Goal: Transaction & Acquisition: Purchase product/service

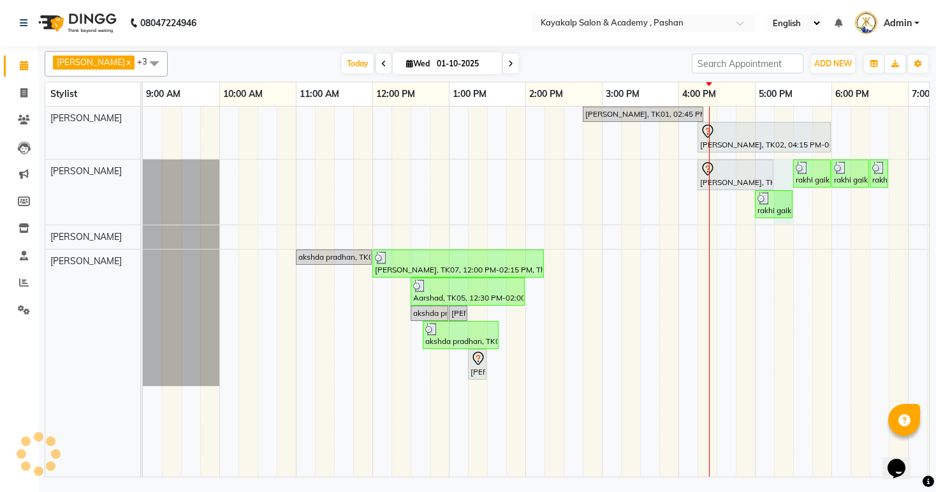
click at [785, 171] on div "[PERSON_NAME], TK01, 02:45 PM-04:20 PM, skin Counsultation [PERSON_NAME], TK02,…" at bounding box center [602, 292] width 918 height 370
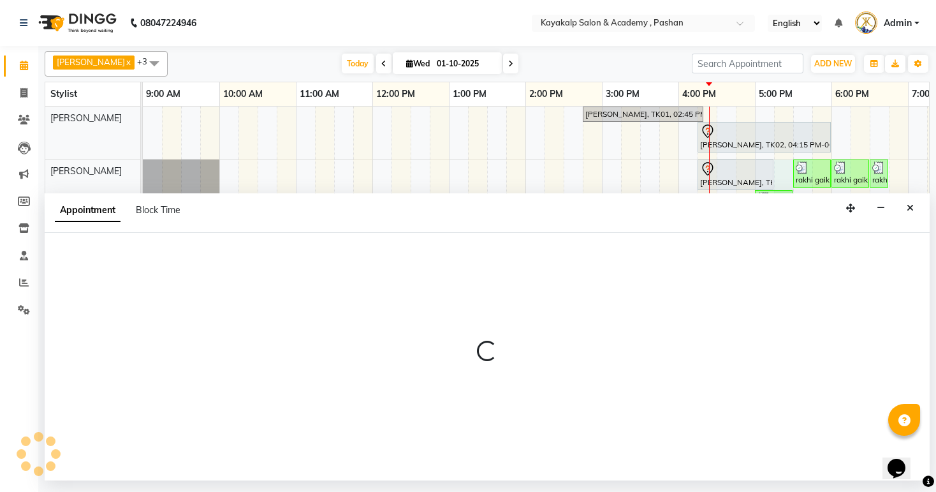
select select "85097"
select select "1035"
select select "tentative"
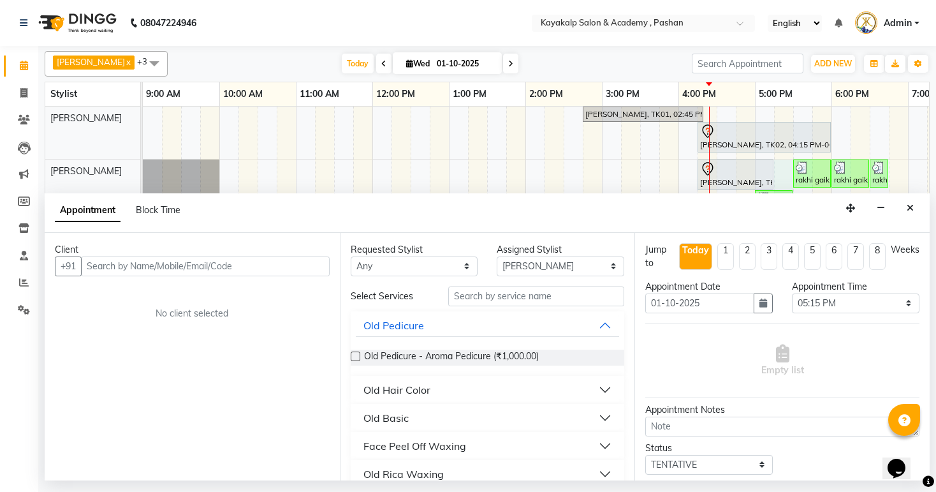
click at [194, 265] on input "text" at bounding box center [205, 266] width 249 height 20
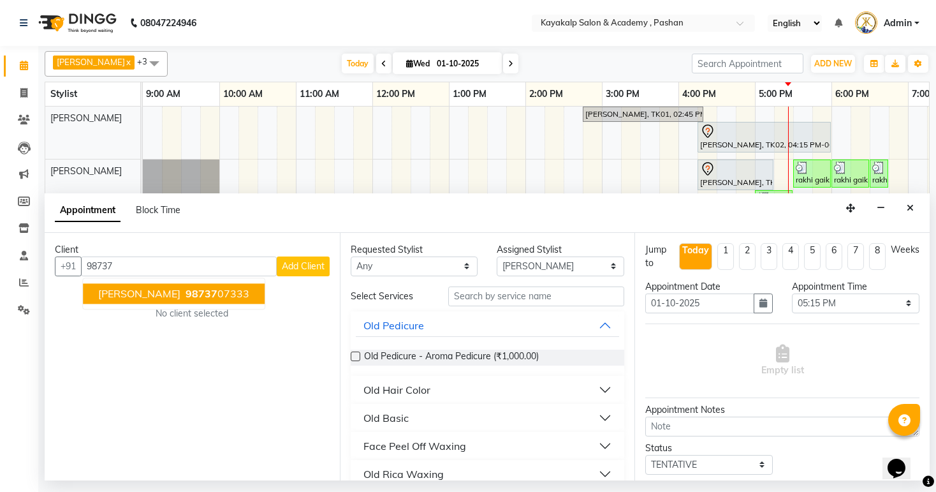
click at [197, 287] on button "[PERSON_NAME] 98737 07333" at bounding box center [174, 293] width 182 height 20
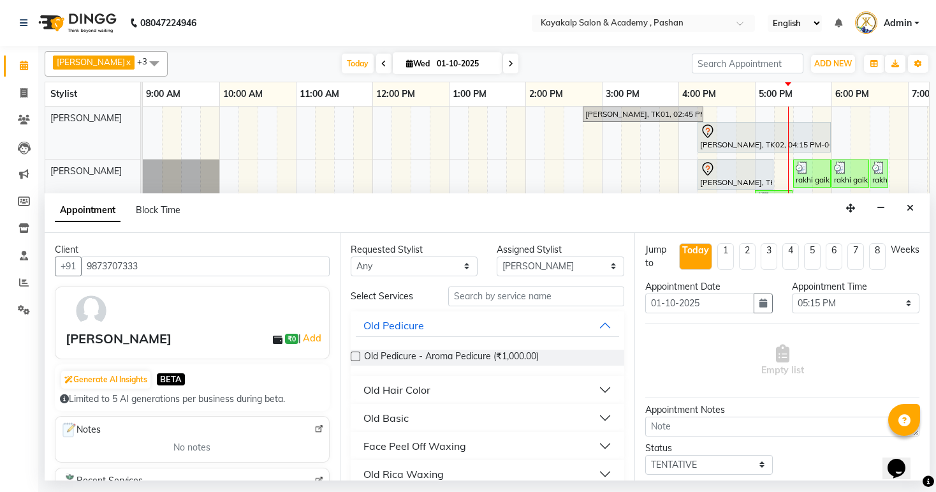
type input "9873707333"
click at [485, 297] on input "text" at bounding box center [536, 296] width 176 height 20
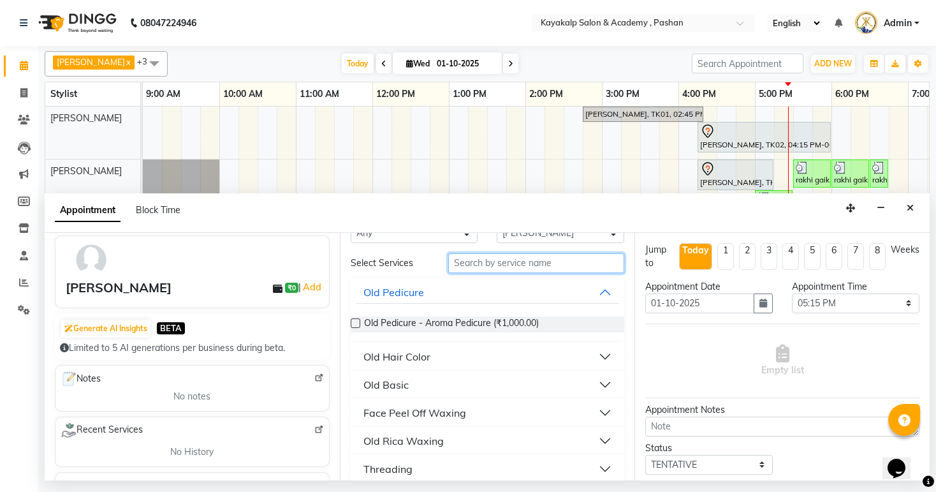
scroll to position [51, 0]
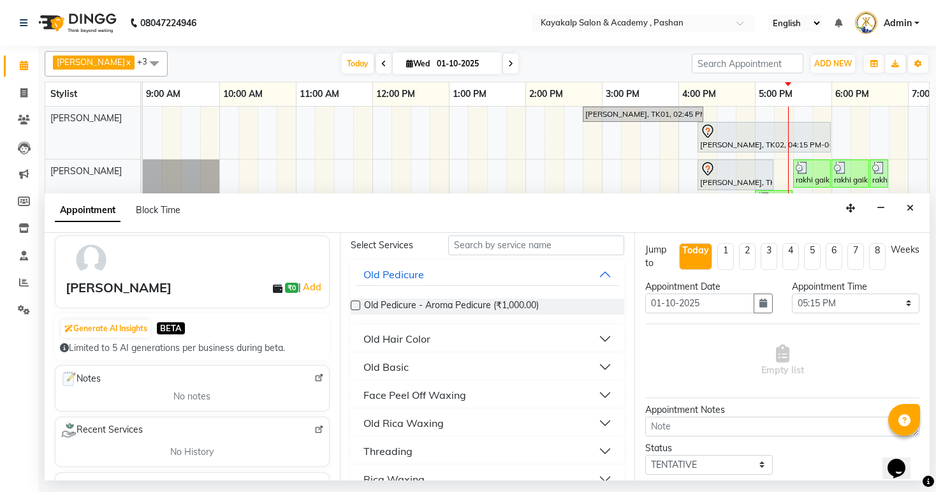
click at [401, 449] on div "Threading" at bounding box center [388, 450] width 49 height 15
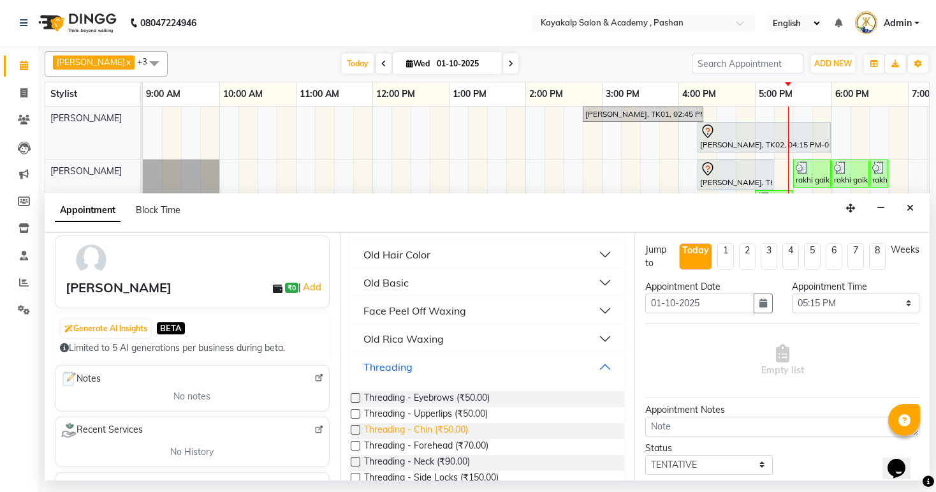
scroll to position [153, 0]
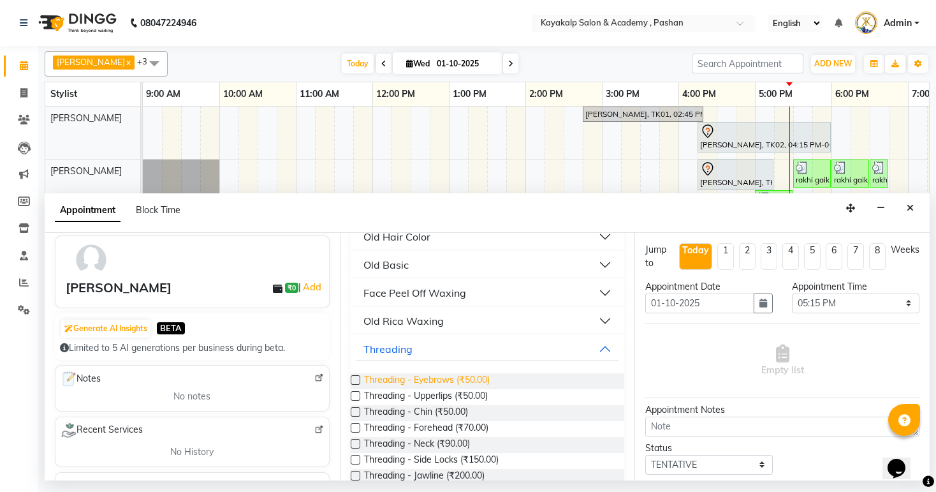
click at [444, 379] on span "Threading - Eyebrows (₹50.00)" at bounding box center [427, 381] width 126 height 16
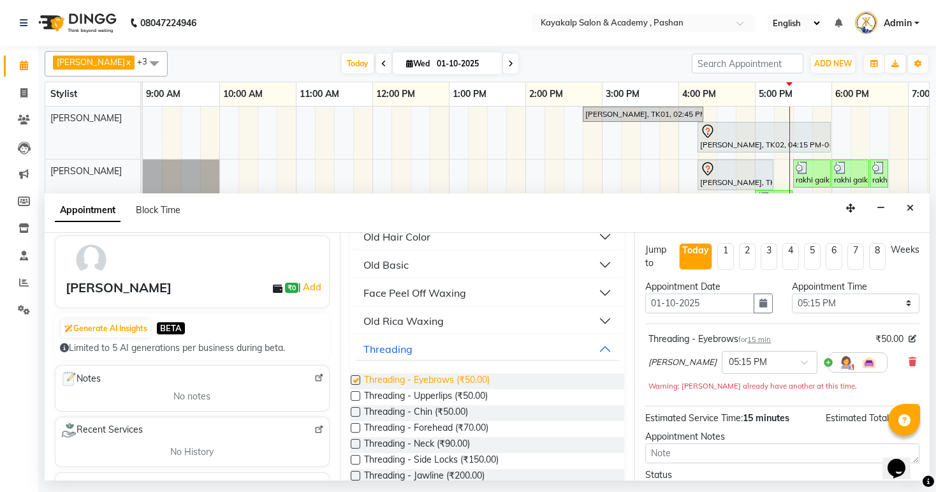
checkbox input "false"
click at [434, 397] on span "Threading - Upperlips (₹50.00)" at bounding box center [426, 397] width 124 height 16
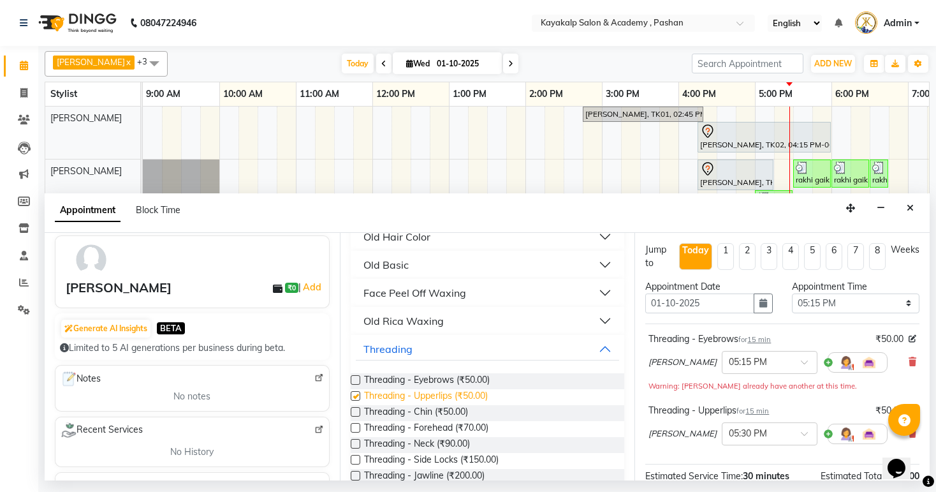
checkbox input "false"
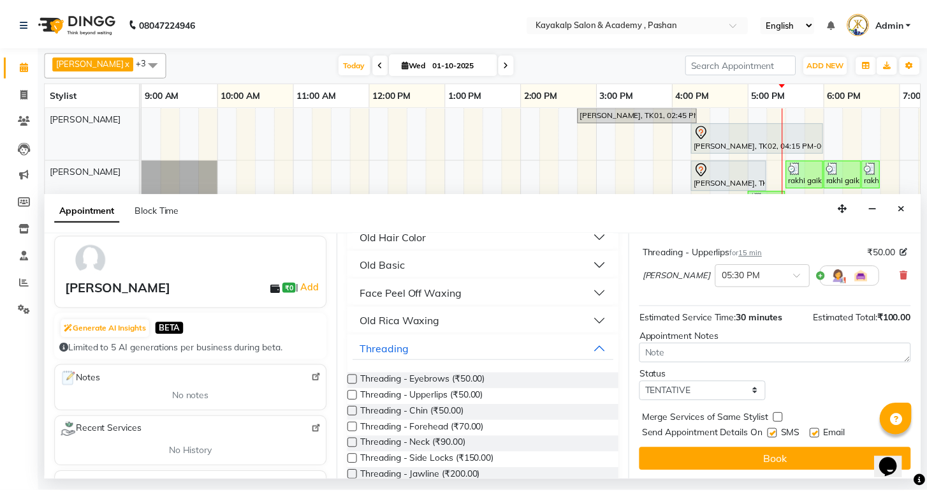
scroll to position [159, 0]
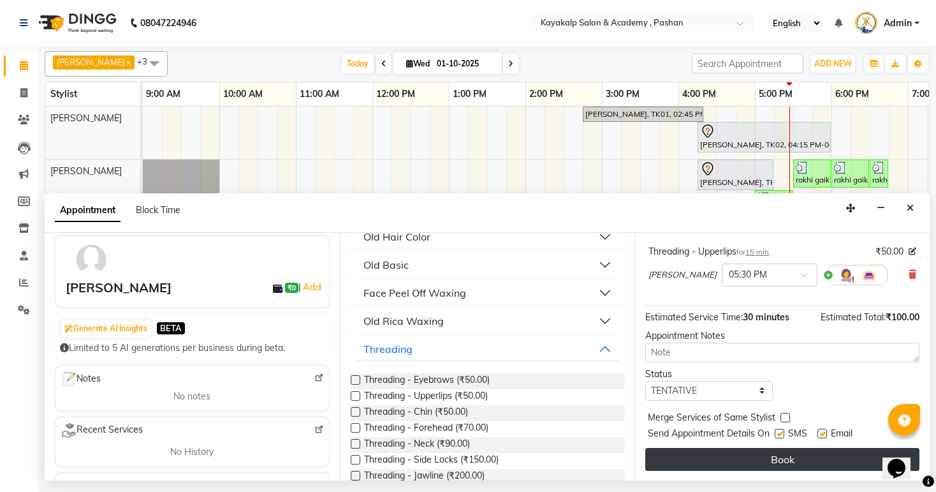
click at [731, 459] on button "Book" at bounding box center [782, 459] width 274 height 23
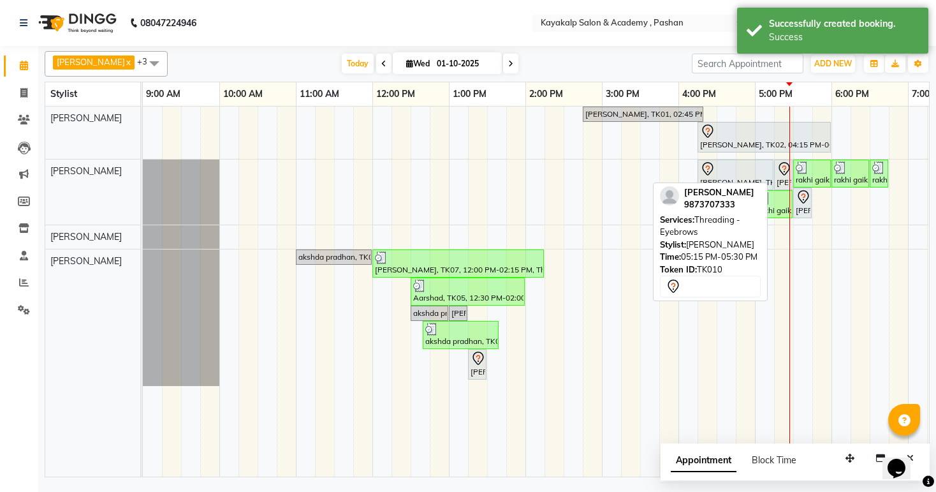
click at [786, 177] on div "[PERSON_NAME], TK10, 05:15 PM-05:30 PM, Threading - Eyebrows" at bounding box center [784, 174] width 16 height 27
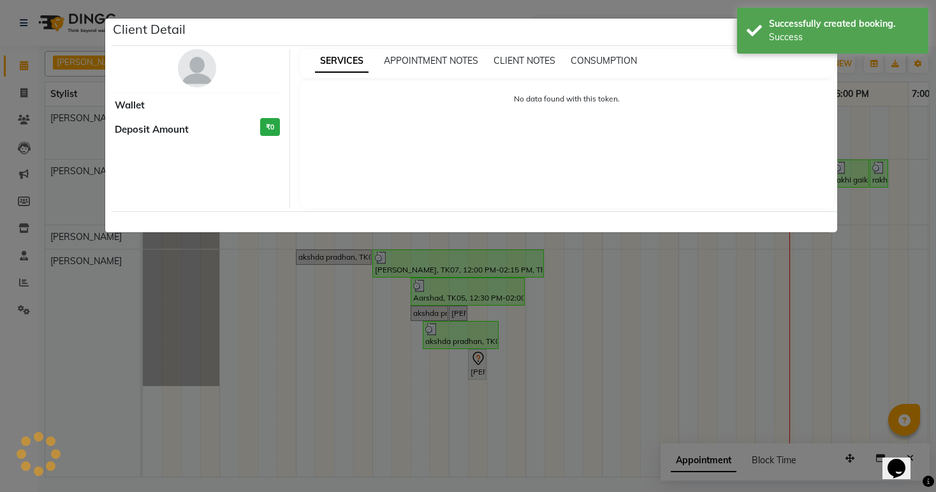
select select "7"
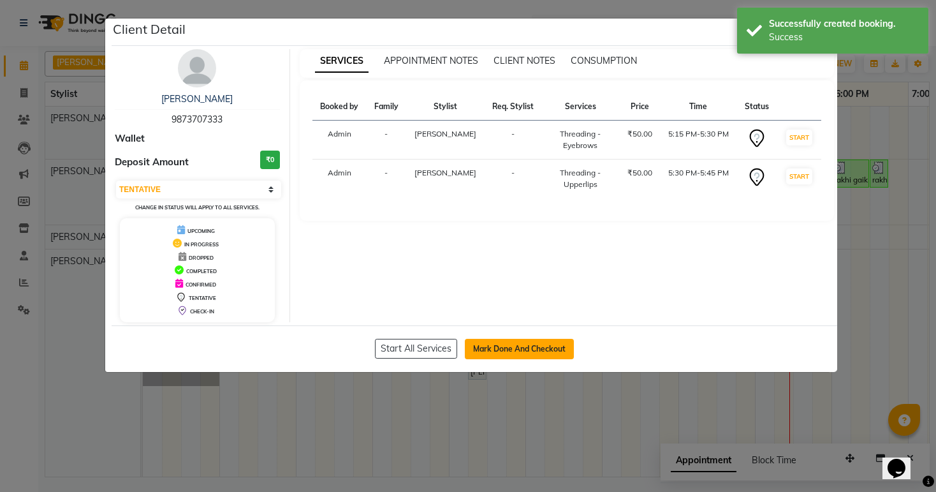
click at [533, 345] on button "Mark Done And Checkout" at bounding box center [519, 349] width 109 height 20
select select "service"
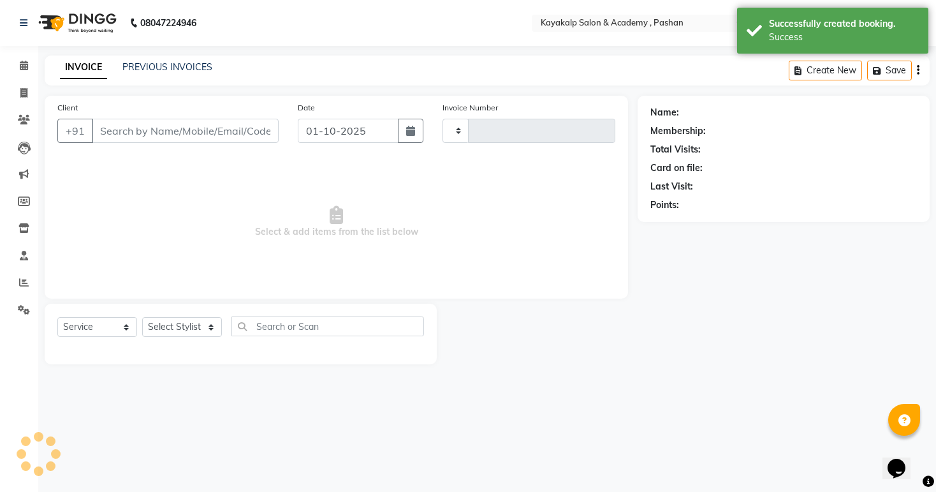
type input "0734"
select select "4804"
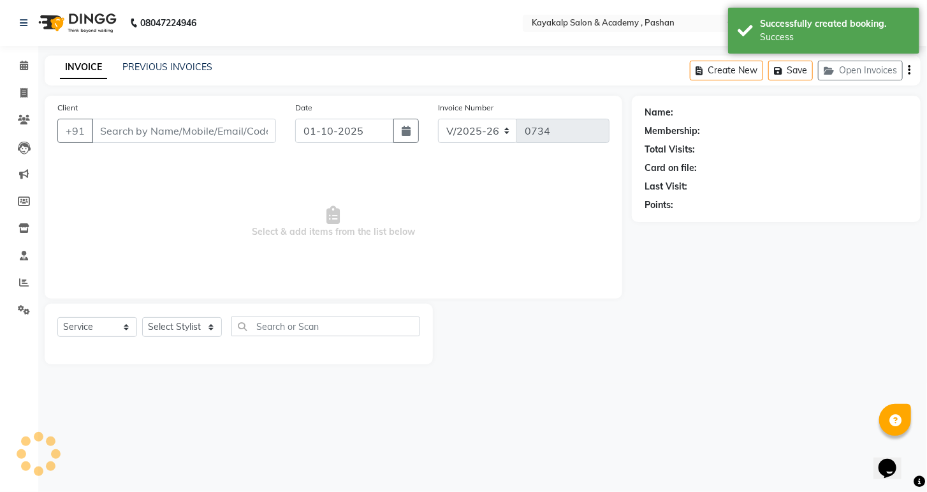
type input "9873707333"
select select "85097"
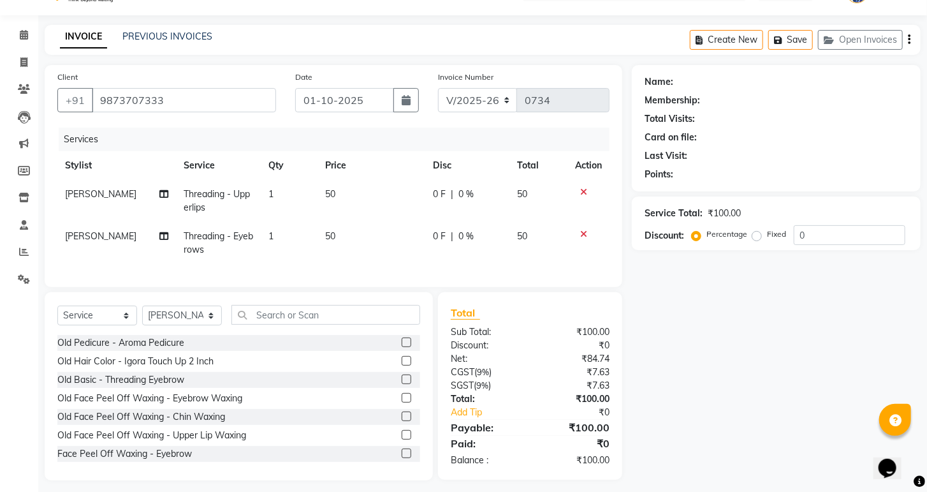
scroll to position [47, 0]
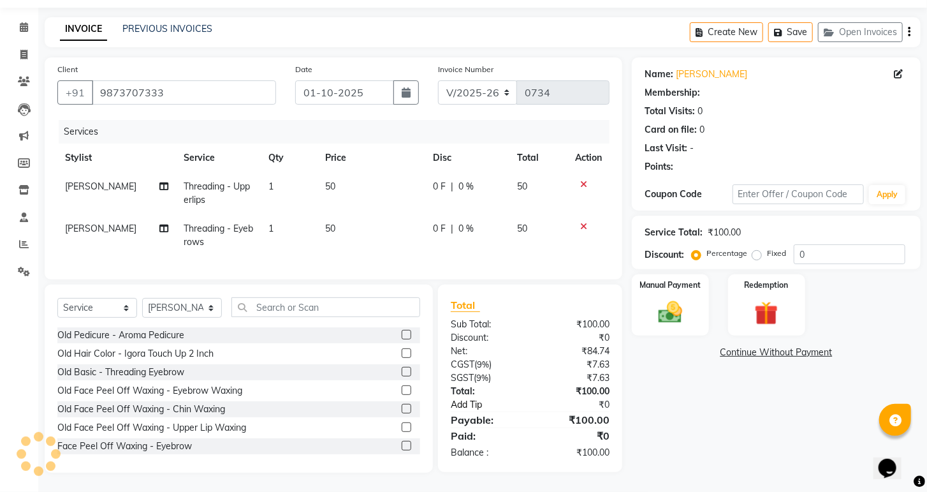
select select "1: Object"
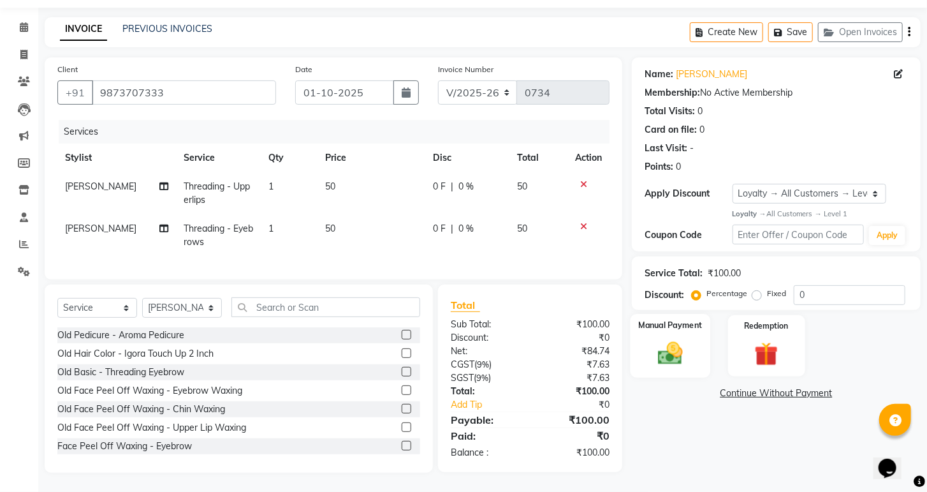
click at [646, 346] on div "Manual Payment" at bounding box center [671, 346] width 80 height 64
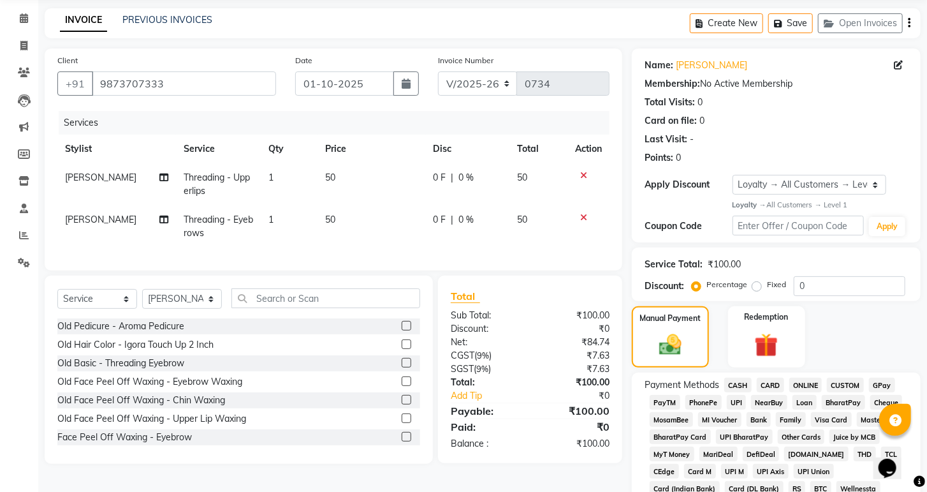
click at [804, 392] on span "ONLINE" at bounding box center [806, 385] width 33 height 15
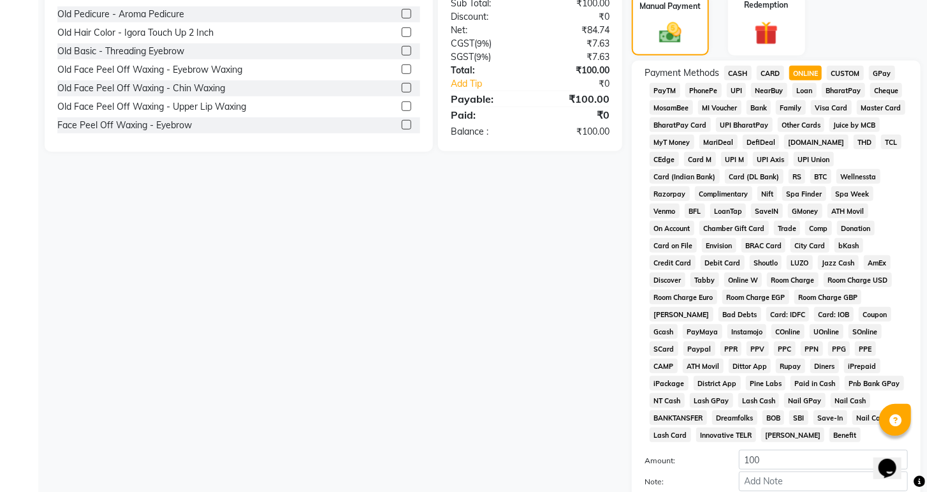
scroll to position [505, 0]
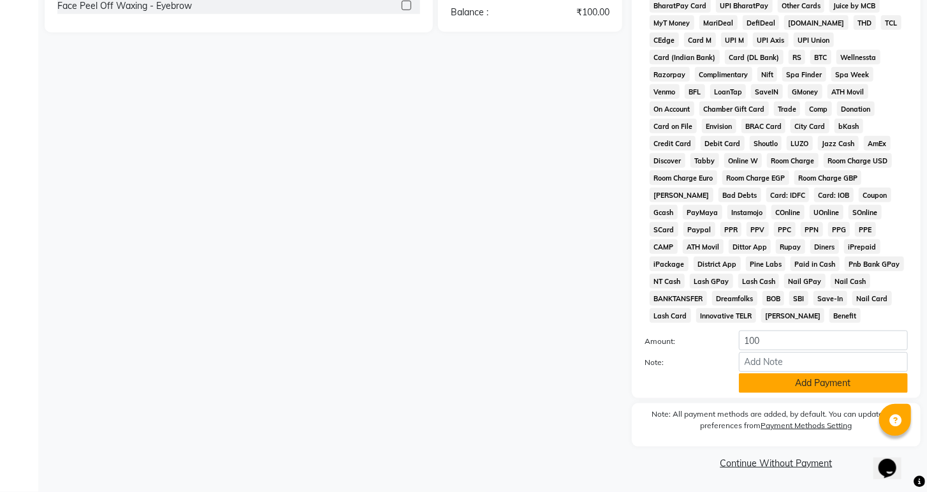
click at [806, 386] on button "Add Payment" at bounding box center [823, 383] width 169 height 20
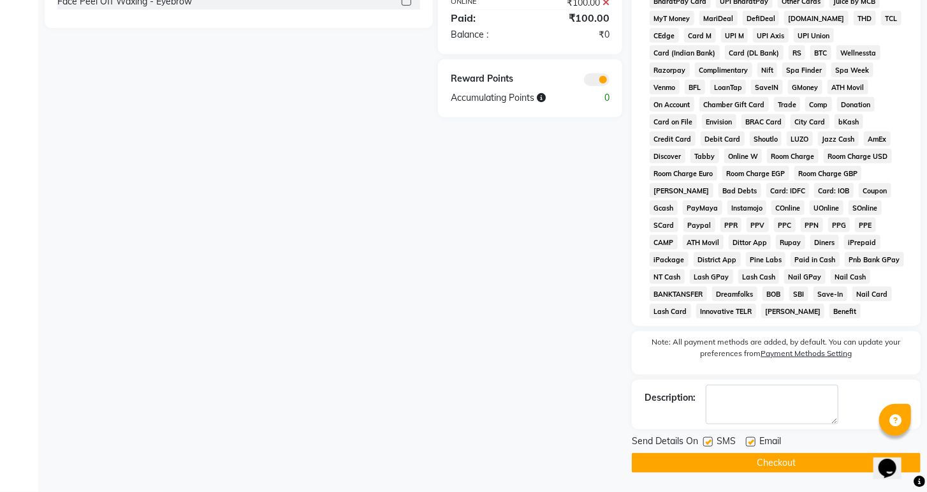
click at [770, 460] on button "Checkout" at bounding box center [776, 463] width 289 height 20
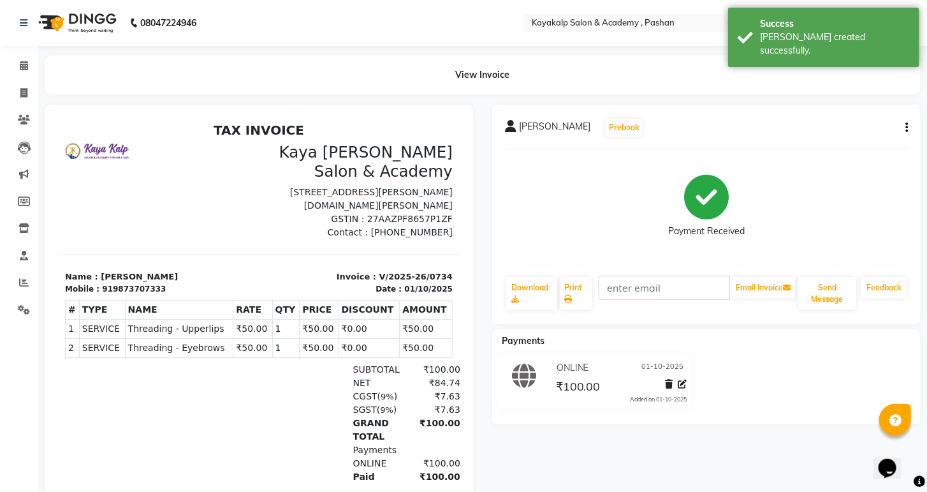
scroll to position [51, 0]
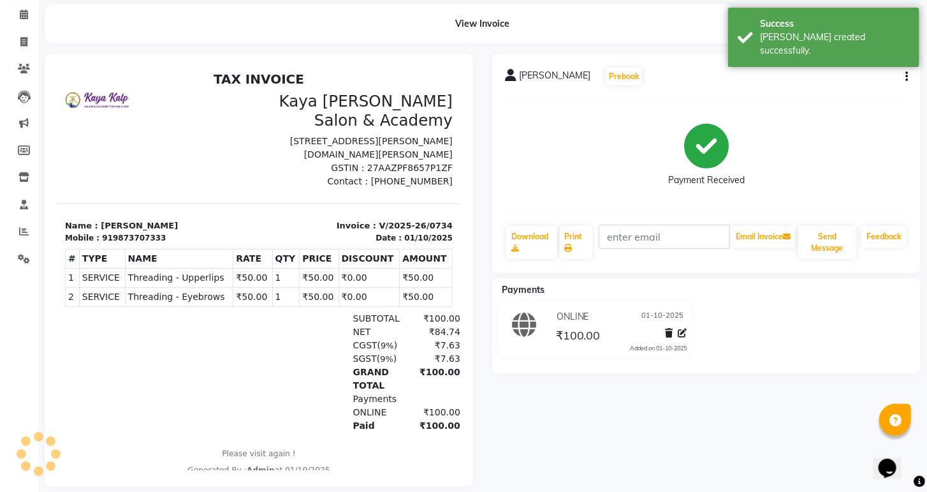
select select "4804"
select select "service"
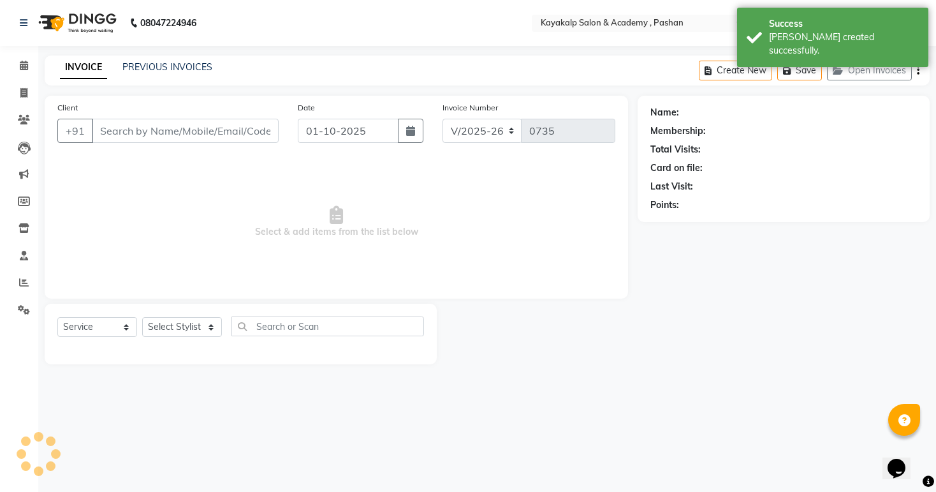
type input "9873707333"
select select "85097"
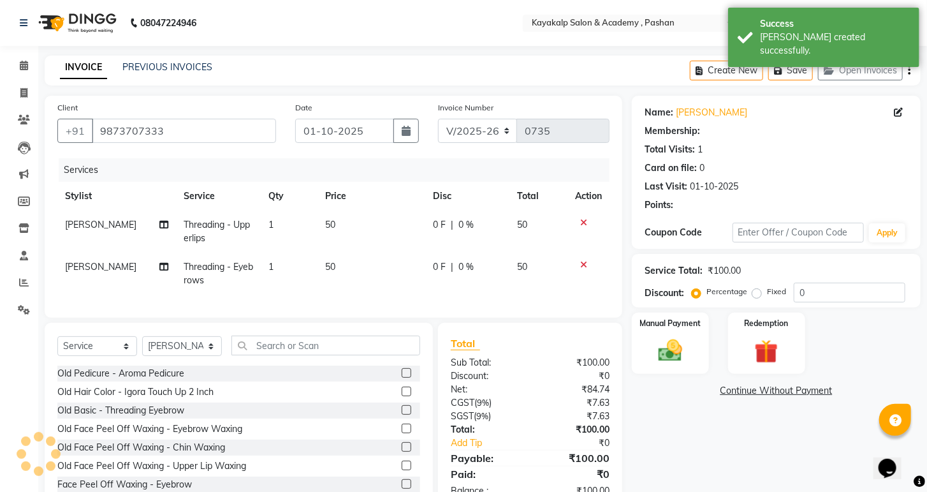
select select "1: Object"
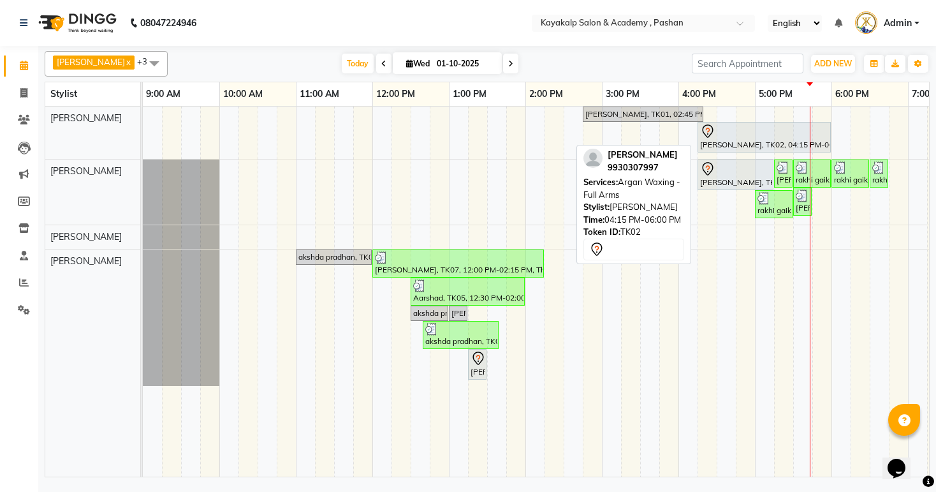
click at [728, 139] on div "[PERSON_NAME], TK02, 04:15 PM-06:00 PM, Argan Waxing - Full Arms" at bounding box center [764, 137] width 131 height 27
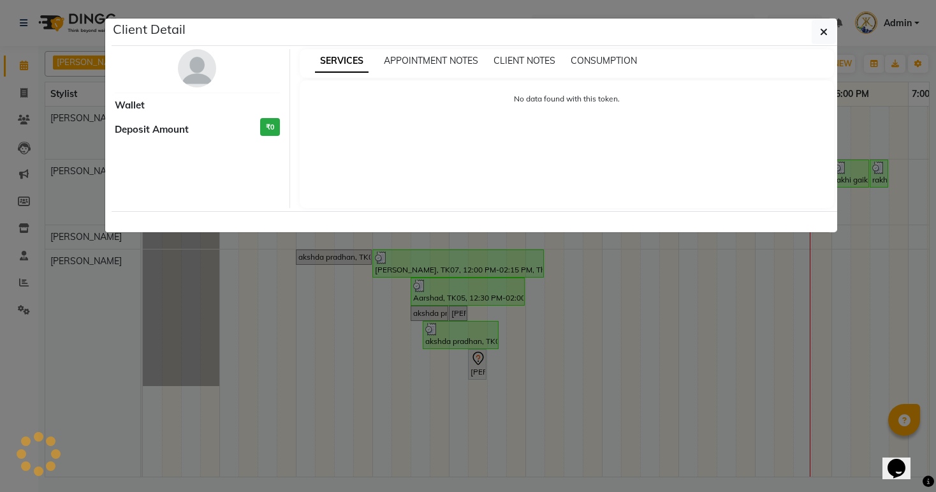
select select "7"
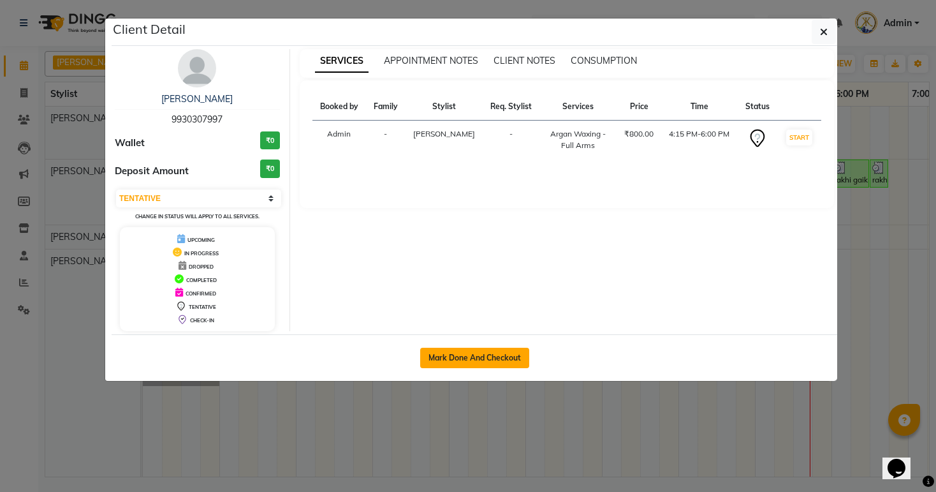
click at [459, 348] on button "Mark Done And Checkout" at bounding box center [474, 358] width 109 height 20
select select "4804"
select select "service"
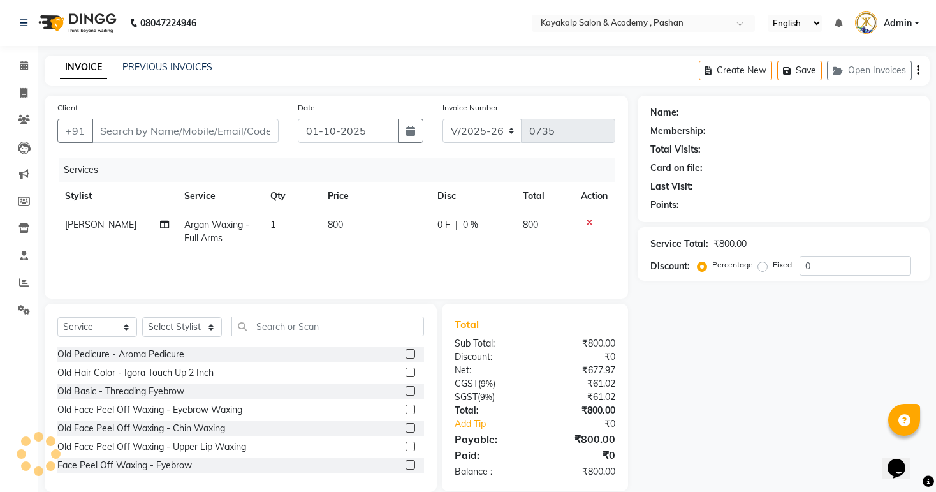
type input "9930307997"
select select "29289"
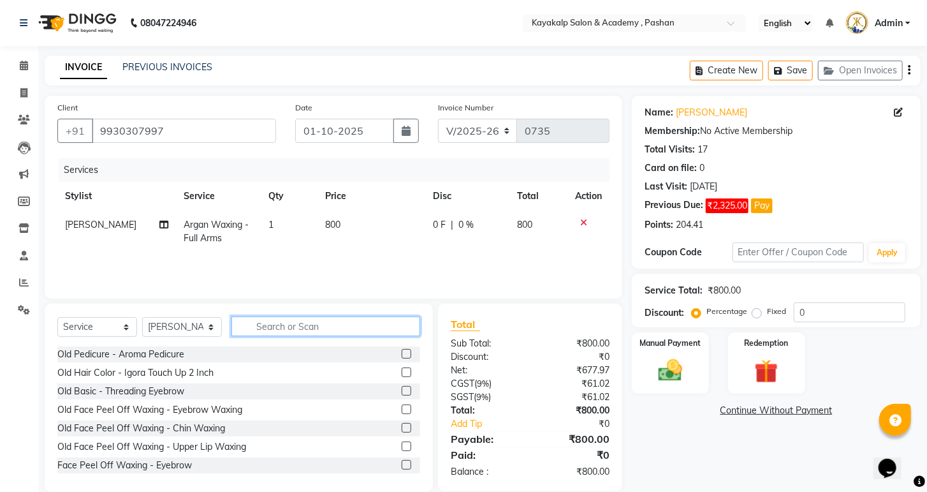
click at [351, 325] on input "text" at bounding box center [326, 326] width 189 height 20
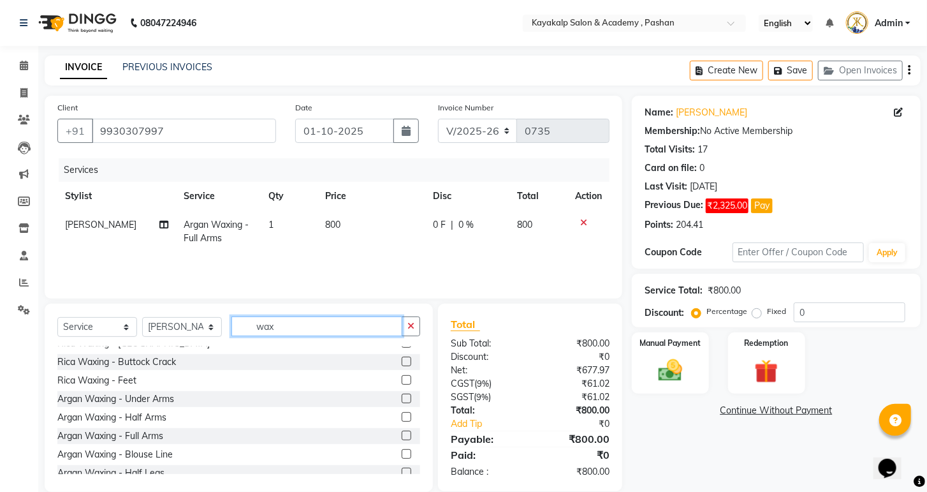
scroll to position [561, 0]
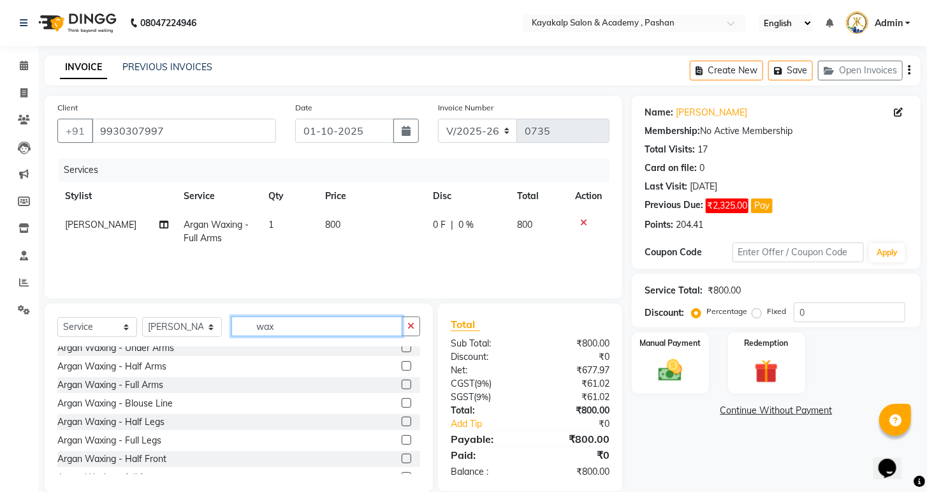
type input "wax"
click at [402, 439] on label at bounding box center [407, 440] width 10 height 10
click at [402, 439] on input "checkbox" at bounding box center [406, 440] width 8 height 8
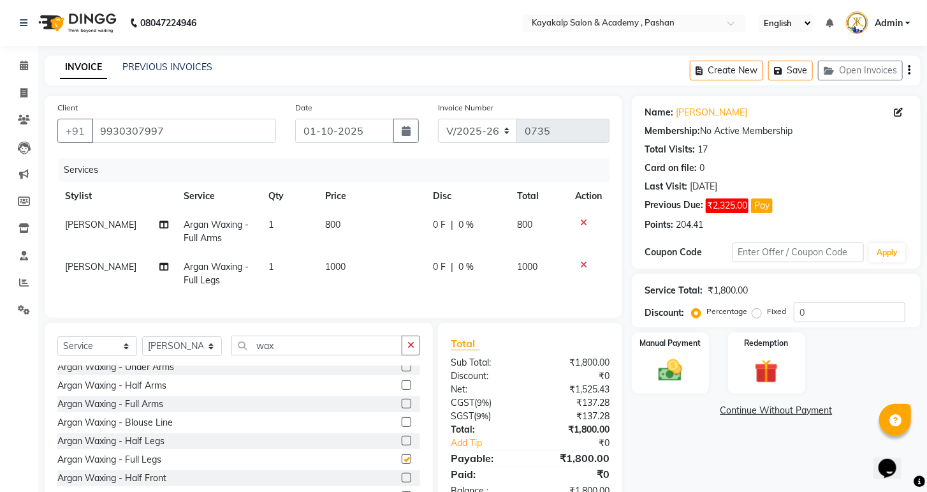
checkbox input "false"
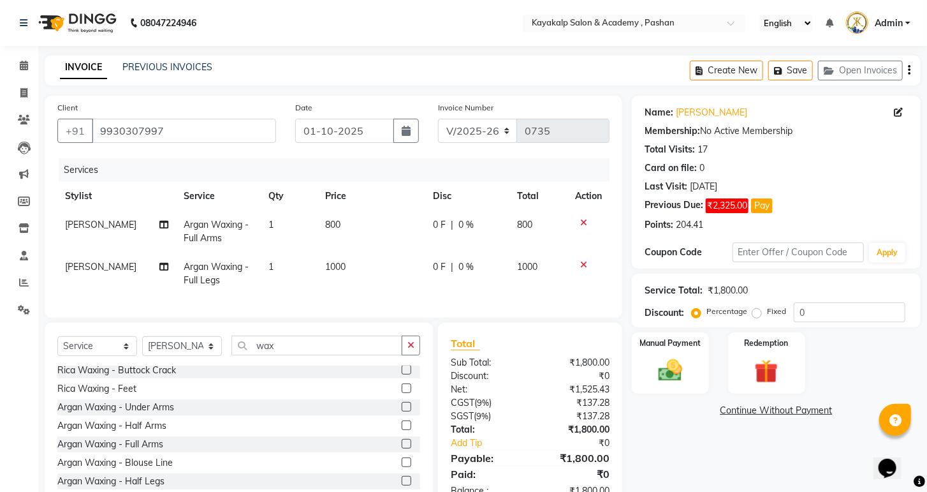
scroll to position [510, 0]
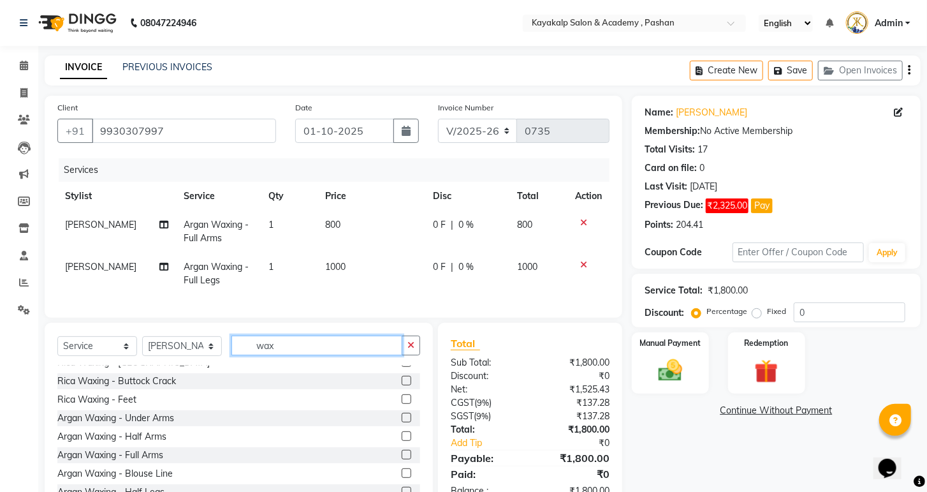
click at [316, 355] on input "wax" at bounding box center [317, 345] width 171 height 20
type input "w"
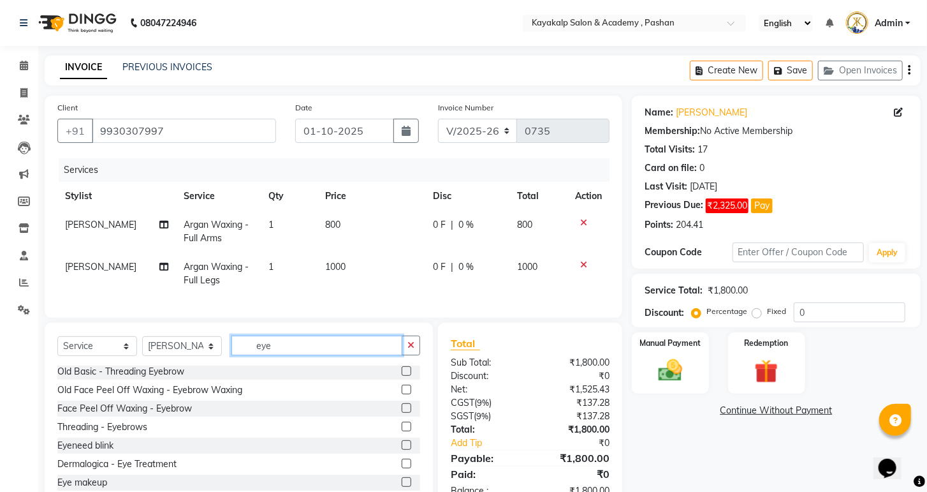
type input "eye"
click at [402, 431] on label at bounding box center [407, 427] width 10 height 10
click at [402, 431] on input "checkbox" at bounding box center [406, 427] width 8 height 8
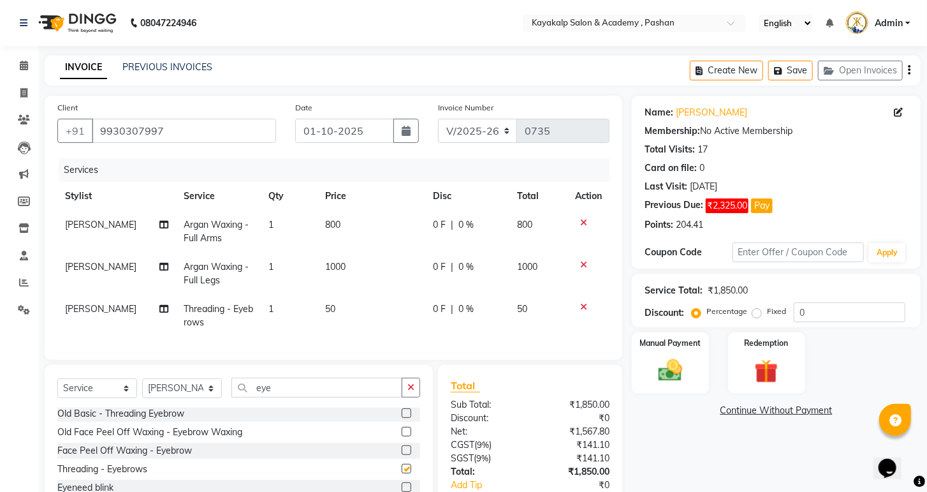
checkbox input "false"
click at [313, 391] on input "eye" at bounding box center [317, 388] width 171 height 20
type input "e"
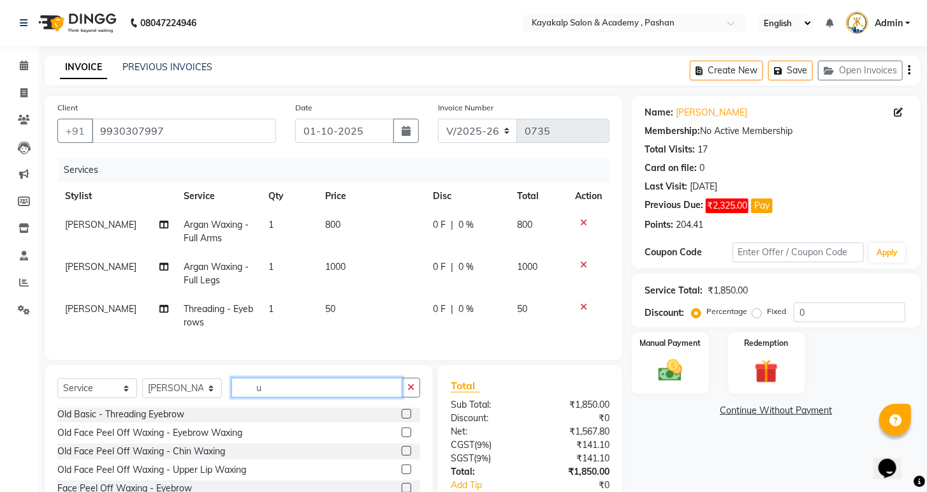
scroll to position [0, 0]
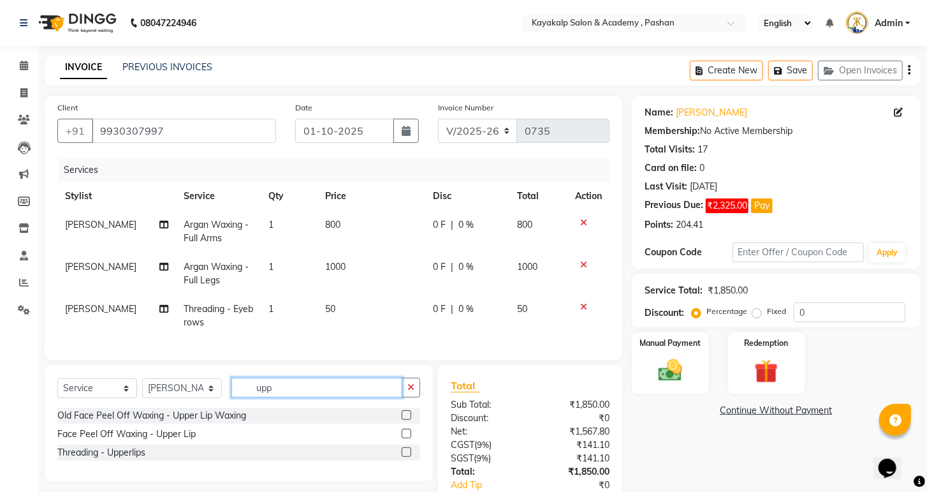
type input "upp"
click at [407, 457] on label at bounding box center [407, 452] width 10 height 10
click at [407, 457] on input "checkbox" at bounding box center [406, 452] width 8 height 8
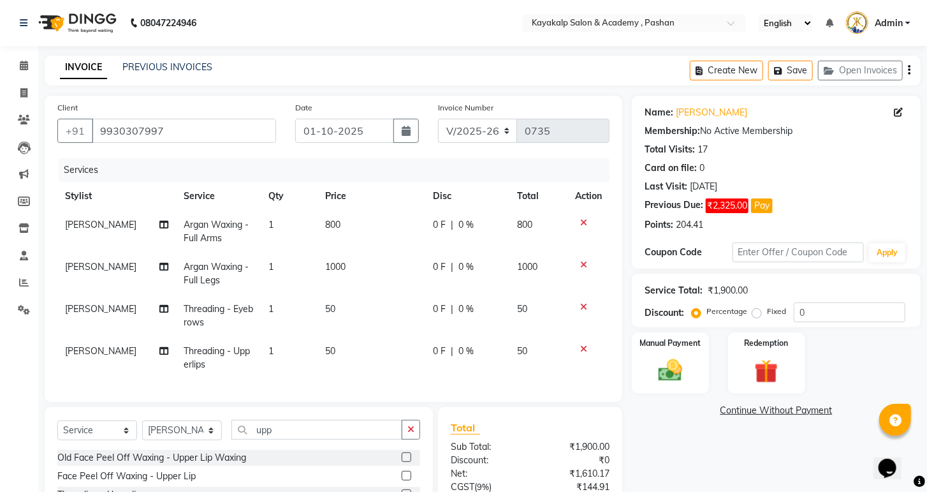
checkbox input "false"
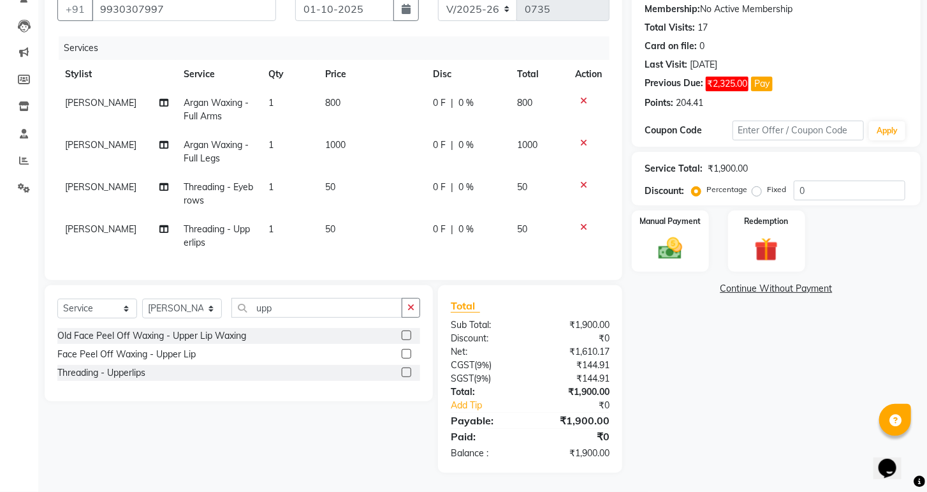
scroll to position [130, 0]
click at [333, 306] on input "upp" at bounding box center [317, 308] width 171 height 20
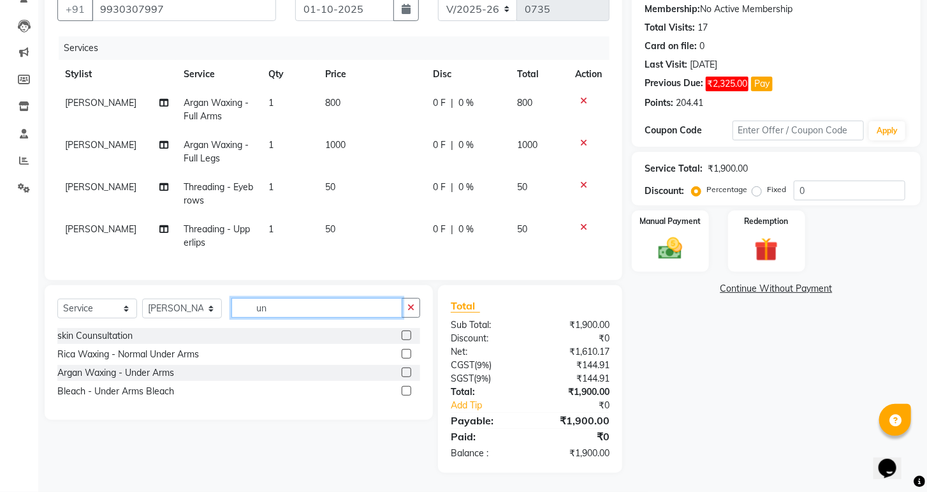
type input "un"
click at [407, 375] on label at bounding box center [407, 372] width 10 height 10
click at [407, 375] on input "checkbox" at bounding box center [406, 373] width 8 height 8
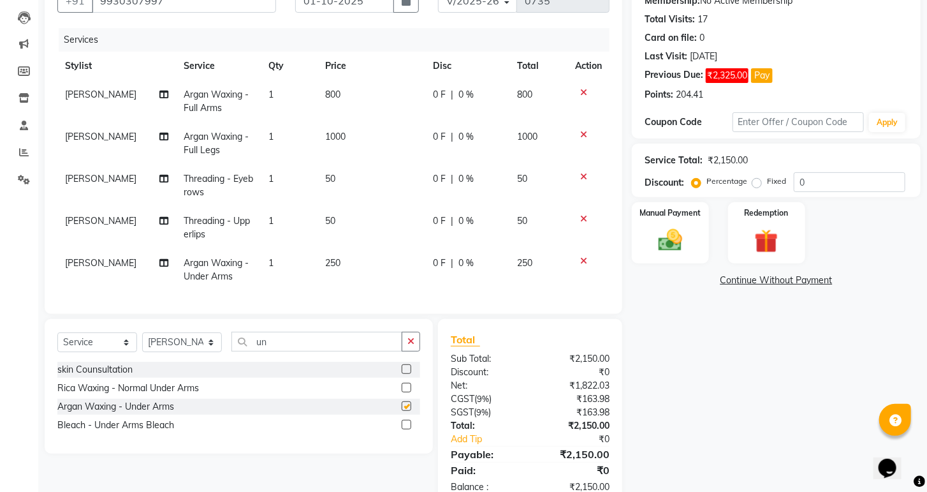
checkbox input "false"
click at [583, 217] on icon at bounding box center [583, 218] width 7 height 9
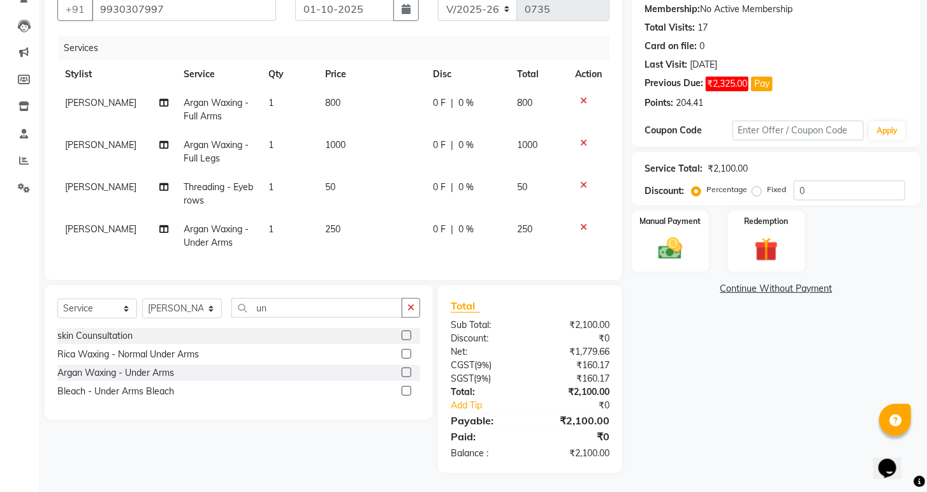
click at [582, 180] on icon at bounding box center [583, 184] width 7 height 9
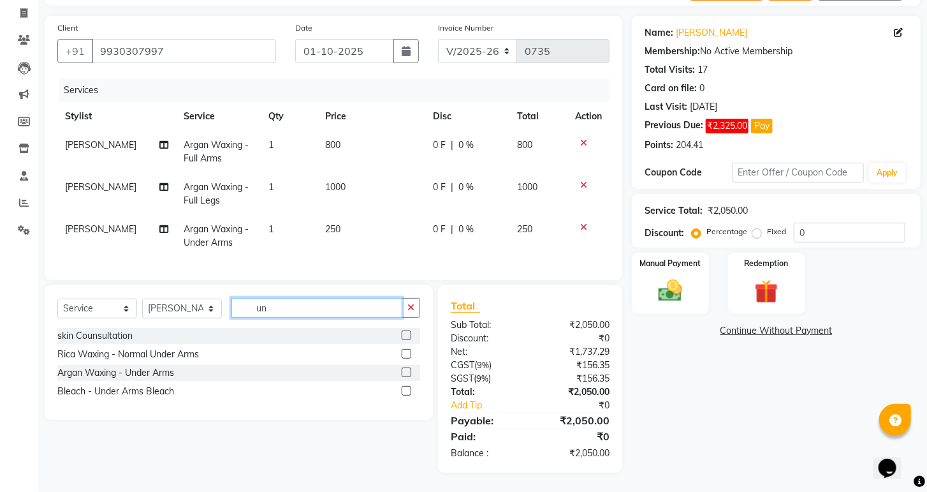
click at [335, 307] on input "un" at bounding box center [317, 308] width 171 height 20
type input "u"
type input "upp"
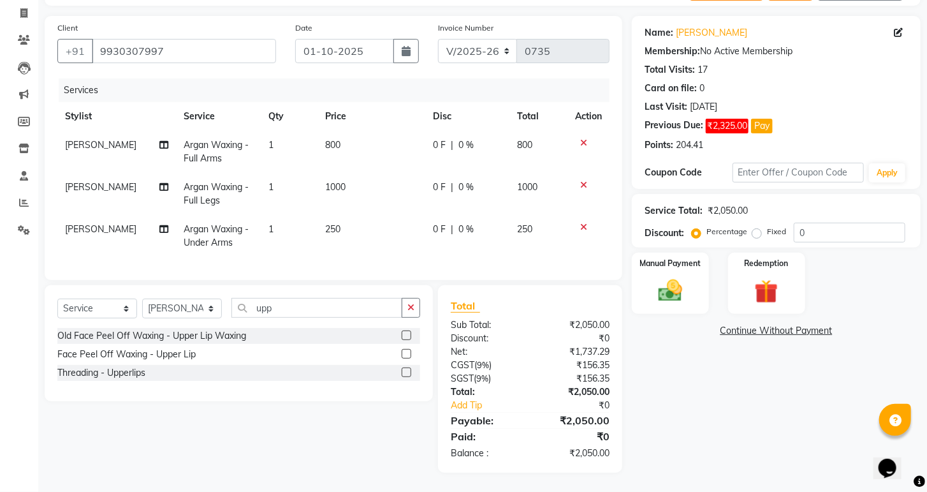
click at [411, 352] on label at bounding box center [407, 354] width 10 height 10
click at [410, 352] on input "checkbox" at bounding box center [406, 354] width 8 height 8
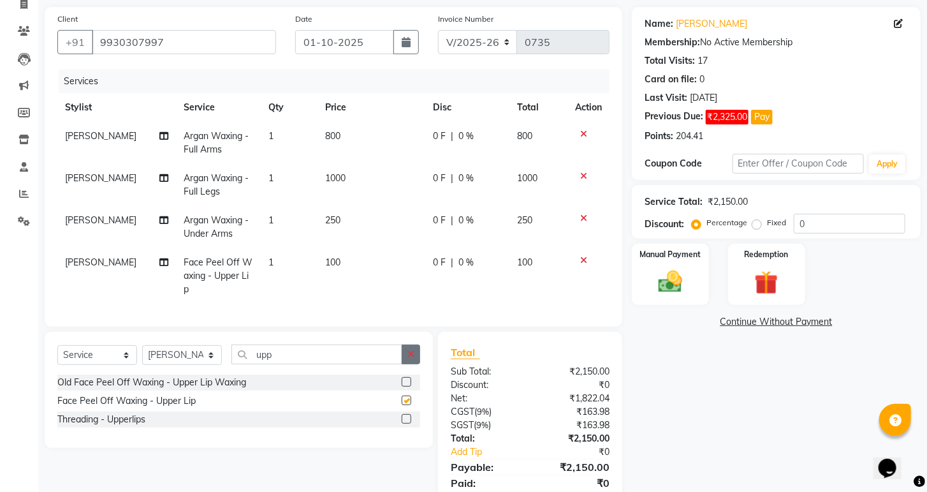
checkbox input "false"
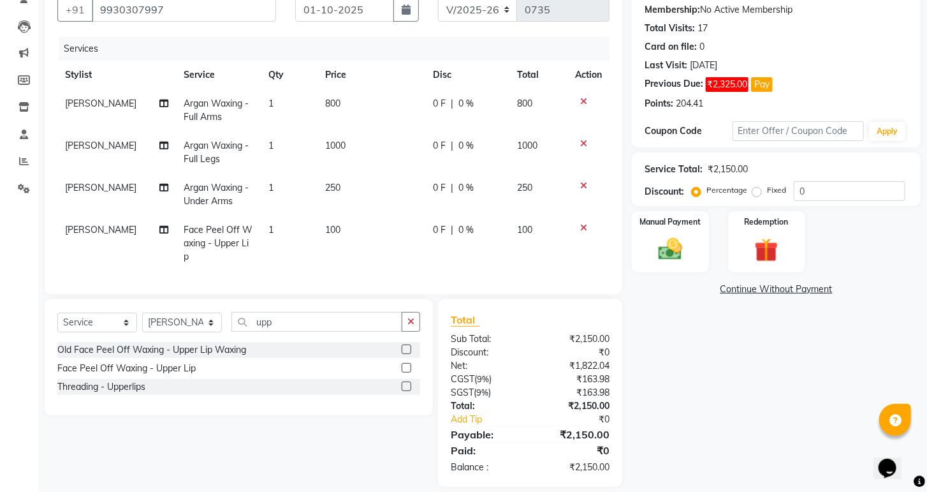
scroll to position [144, 0]
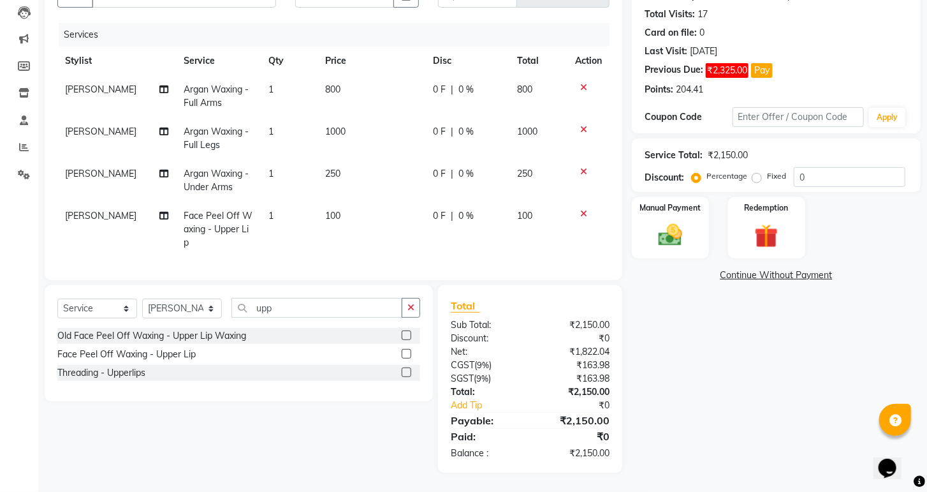
click at [441, 85] on span "0 F" at bounding box center [440, 89] width 13 height 13
select select "29289"
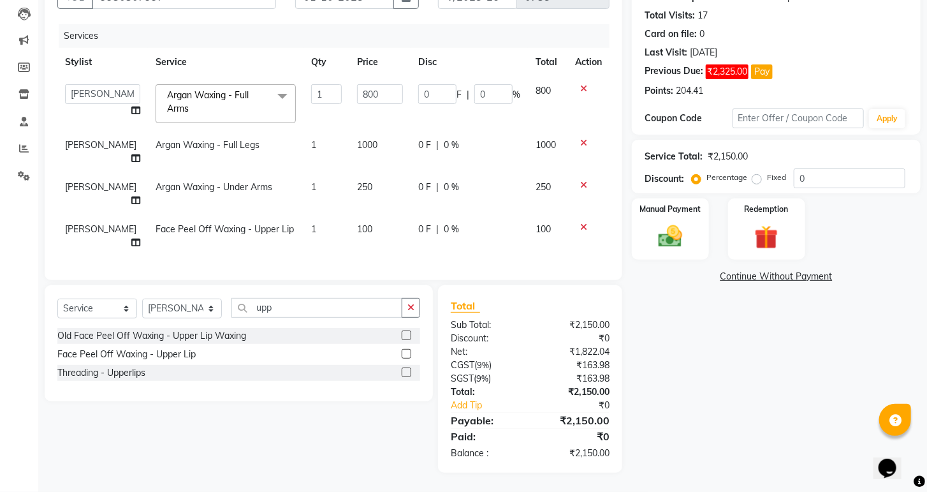
scroll to position [142, 0]
click at [441, 85] on input "0" at bounding box center [437, 94] width 38 height 20
type input "150"
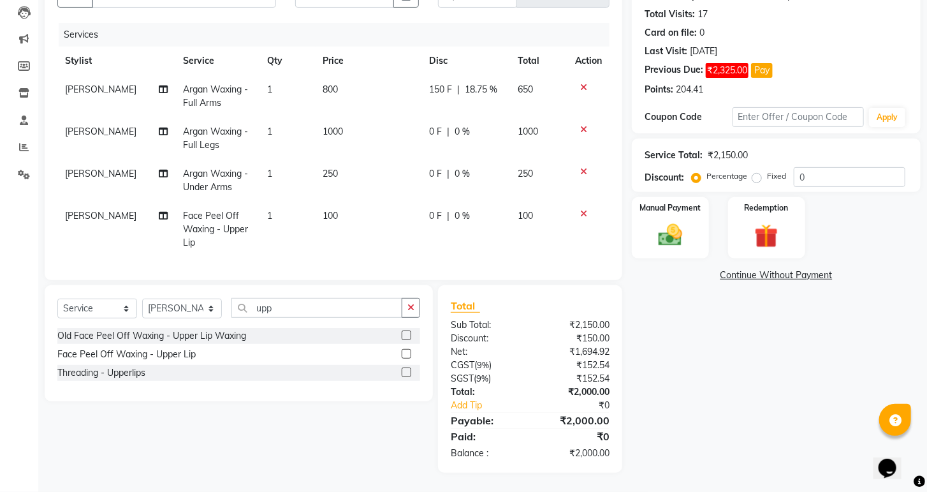
click at [398, 107] on td "800" at bounding box center [369, 96] width 106 height 42
select select "29289"
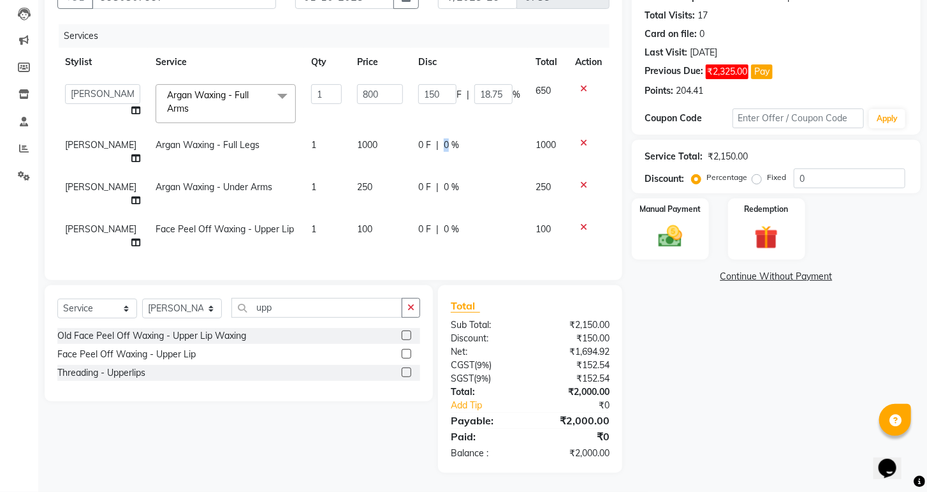
click at [442, 138] on div "0 F | 0 %" at bounding box center [469, 144] width 102 height 13
select select "29289"
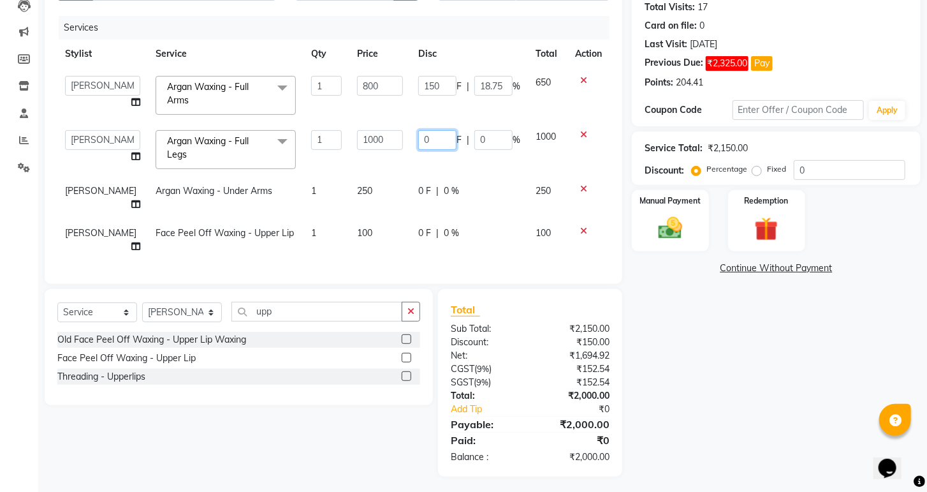
click at [426, 140] on input "0" at bounding box center [437, 140] width 38 height 20
type input "200"
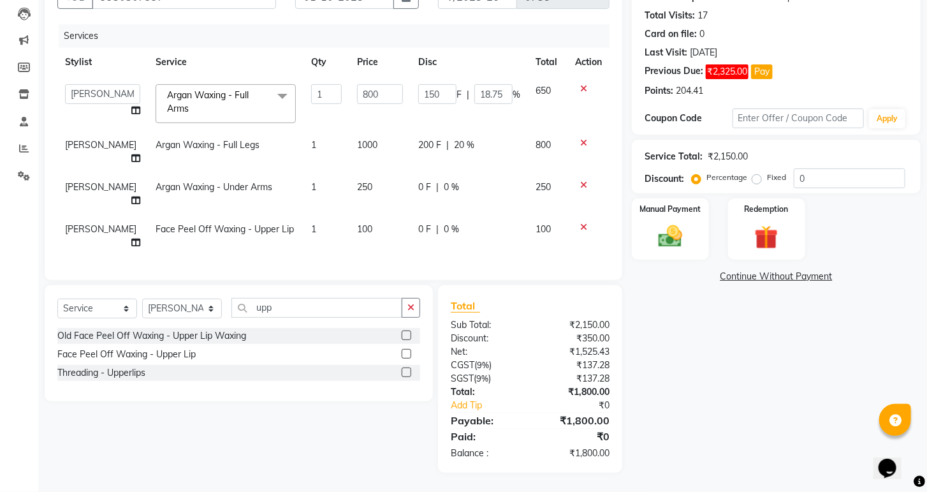
click at [457, 173] on tbody "Ashwini hidlekar [PERSON_NAME] [PERSON_NAME] [PERSON_NAME] [PERSON_NAME] Suraj …" at bounding box center [333, 167] width 552 height 180
click at [764, 64] on button "Pay" at bounding box center [762, 71] width 22 height 15
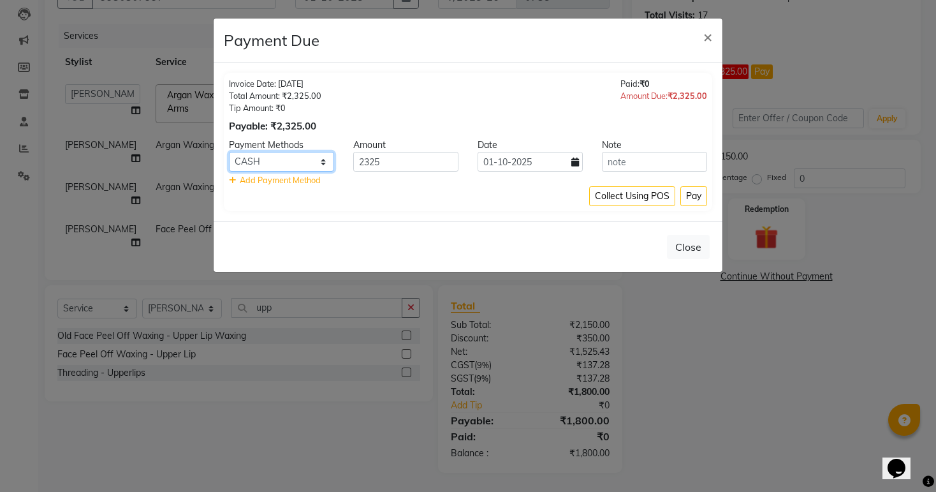
click at [272, 164] on select "CASH CARD ONLINE CUSTOM GPay PayTM PhonePe UPI NearBuy Loan BharatPay Cheque Mo…" at bounding box center [281, 162] width 105 height 20
select select "5"
click at [229, 152] on select "CASH CARD ONLINE CUSTOM GPay PayTM PhonePe UPI NearBuy Loan BharatPay Cheque Mo…" at bounding box center [281, 162] width 105 height 20
click at [691, 200] on button "Pay" at bounding box center [694, 196] width 27 height 20
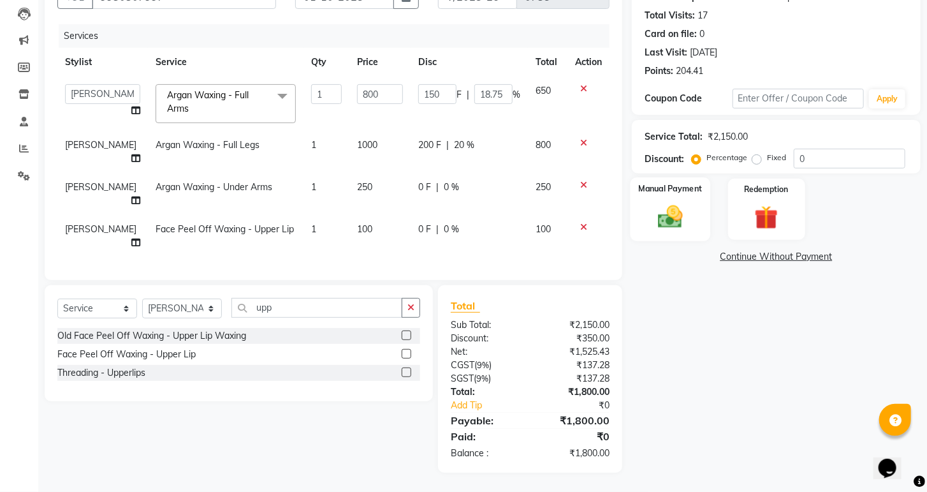
click at [662, 214] on img at bounding box center [671, 217] width 40 height 29
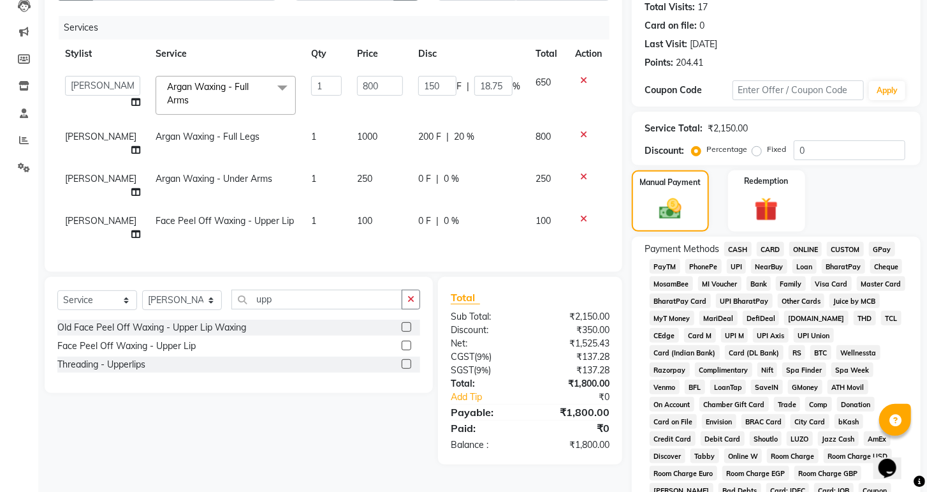
click at [882, 256] on span "GPay" at bounding box center [882, 249] width 26 height 15
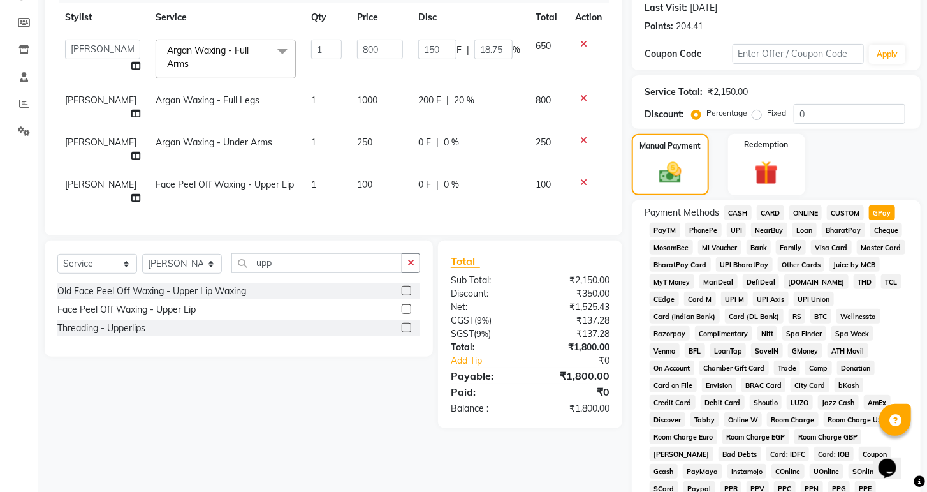
scroll to position [397, 0]
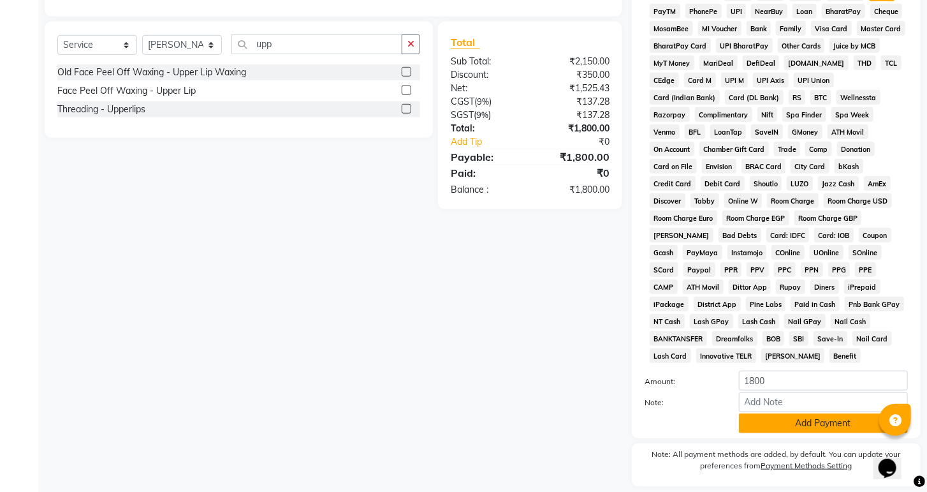
click at [809, 433] on button "Add Payment" at bounding box center [823, 423] width 169 height 20
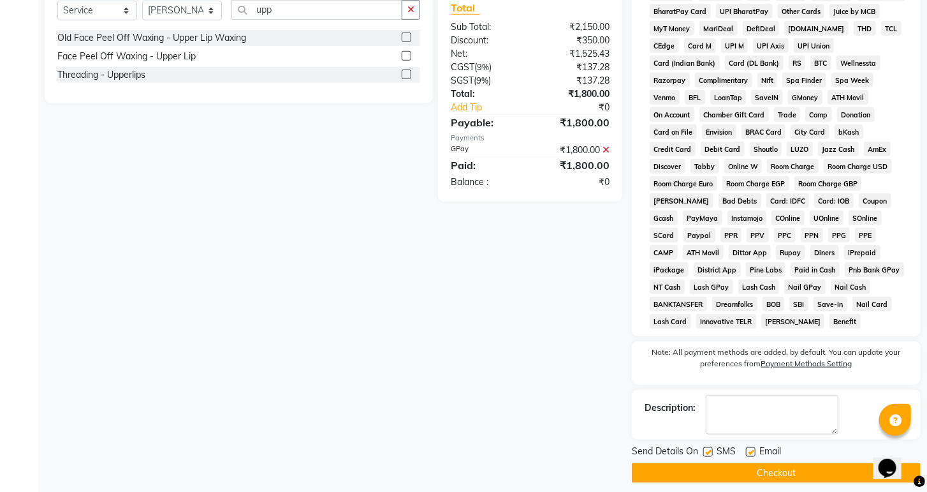
scroll to position [467, 0]
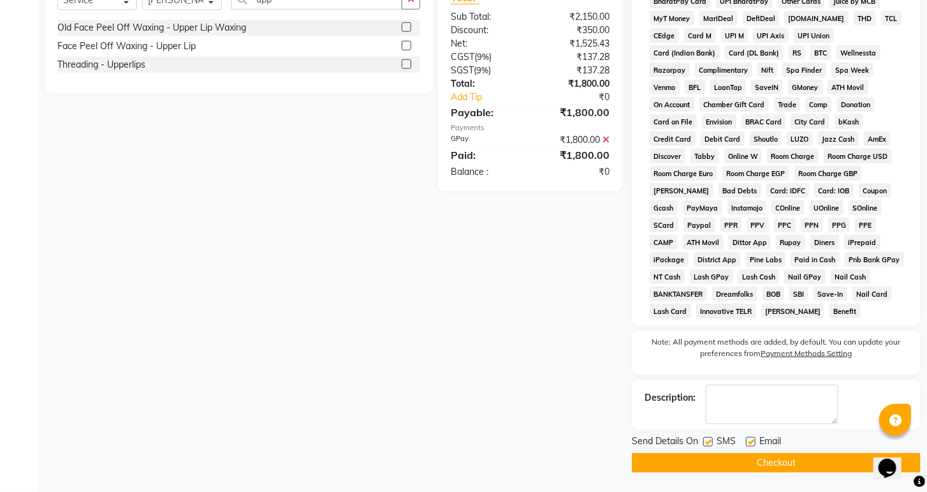
click at [766, 464] on button "Checkout" at bounding box center [776, 463] width 289 height 20
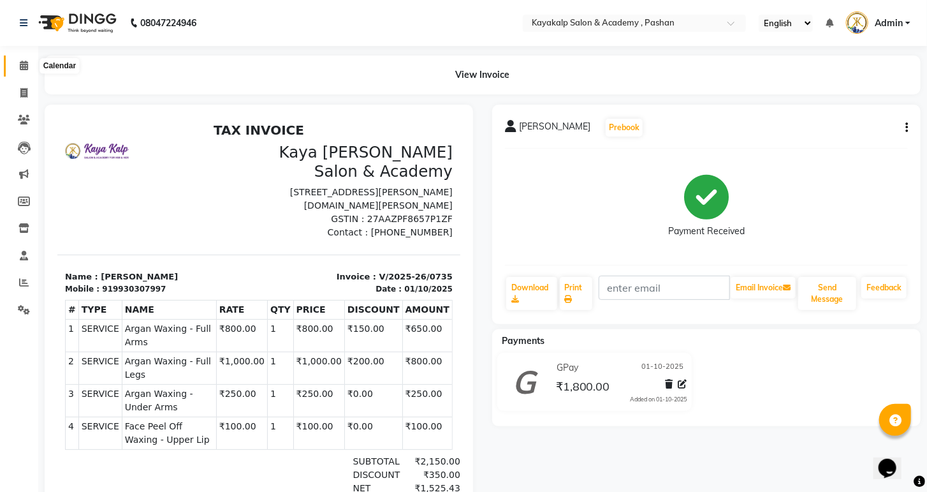
click at [25, 70] on icon at bounding box center [24, 66] width 8 height 10
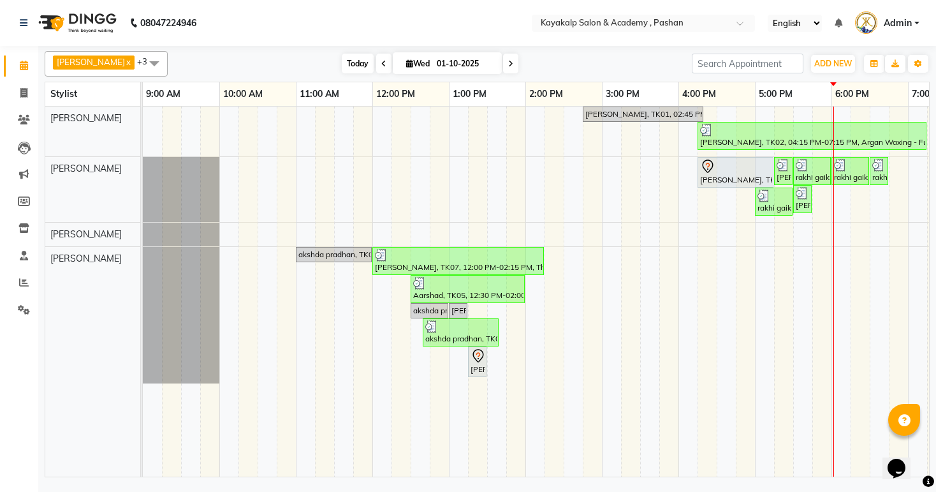
click at [347, 65] on span "Today" at bounding box center [358, 64] width 32 height 20
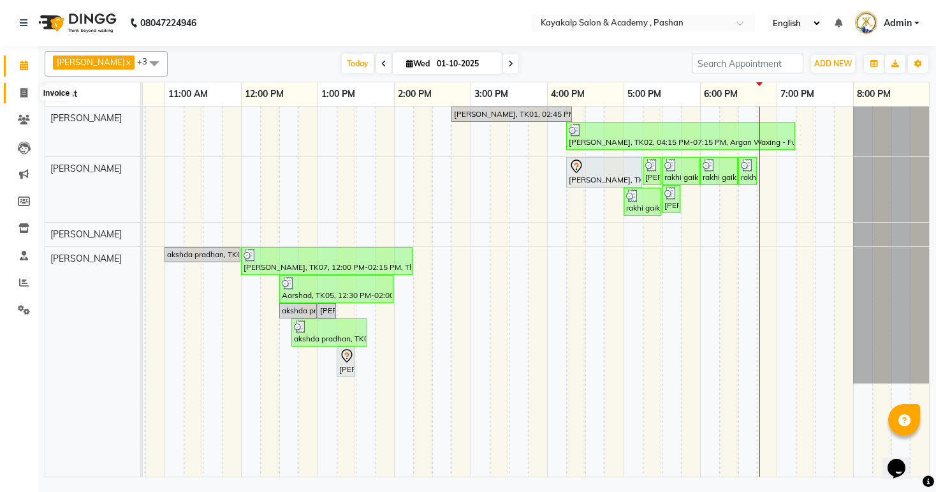
click at [24, 88] on icon at bounding box center [23, 93] width 7 height 10
select select "service"
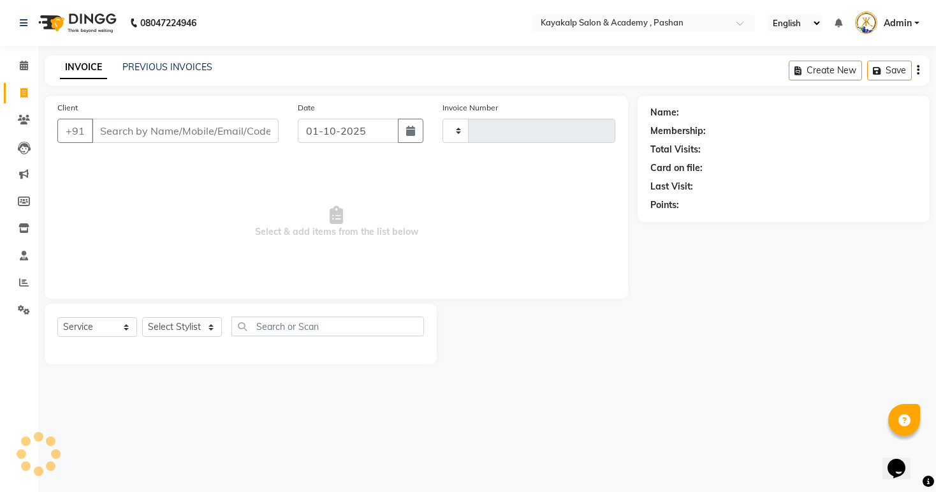
type input "0736"
select select "4804"
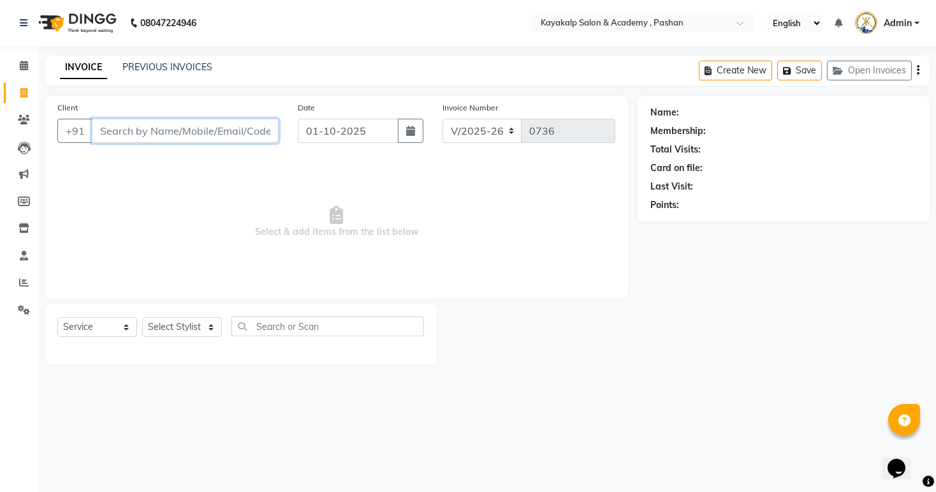
click at [162, 128] on input "Client" at bounding box center [185, 131] width 187 height 24
click at [26, 66] on icon at bounding box center [24, 66] width 8 height 10
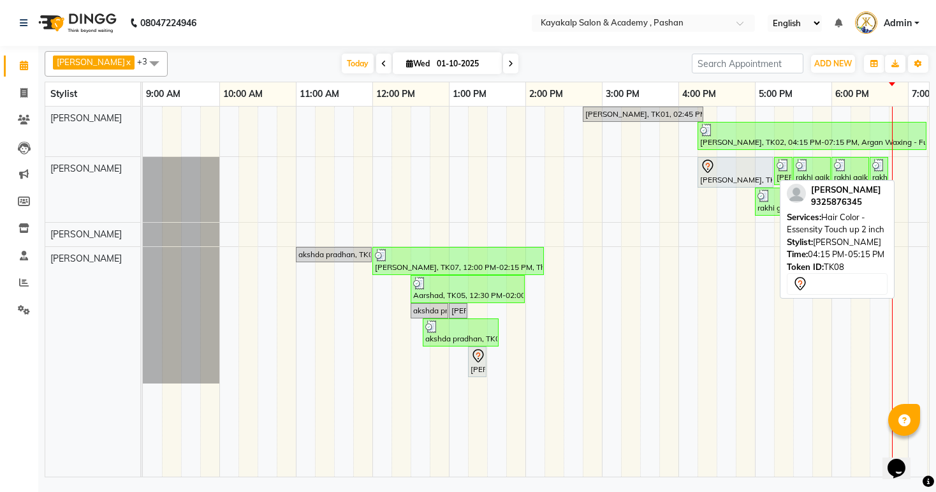
click at [719, 170] on div at bounding box center [735, 166] width 71 height 15
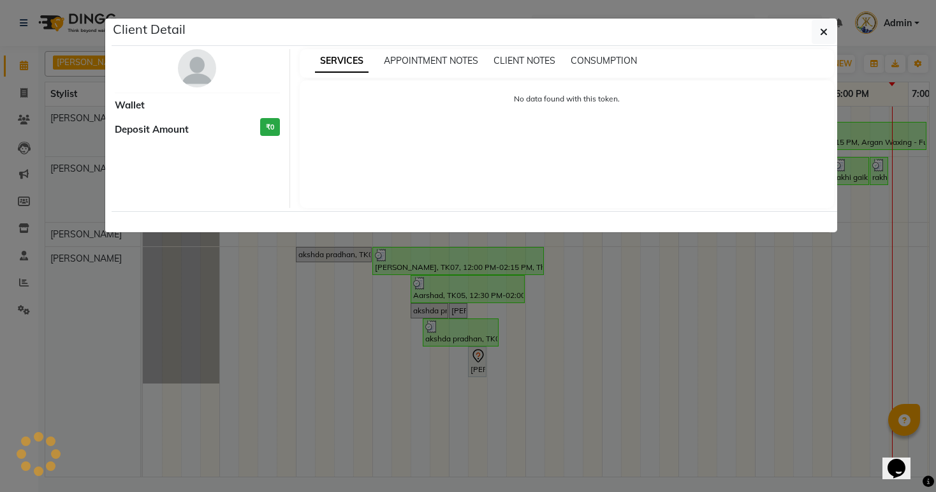
select select "7"
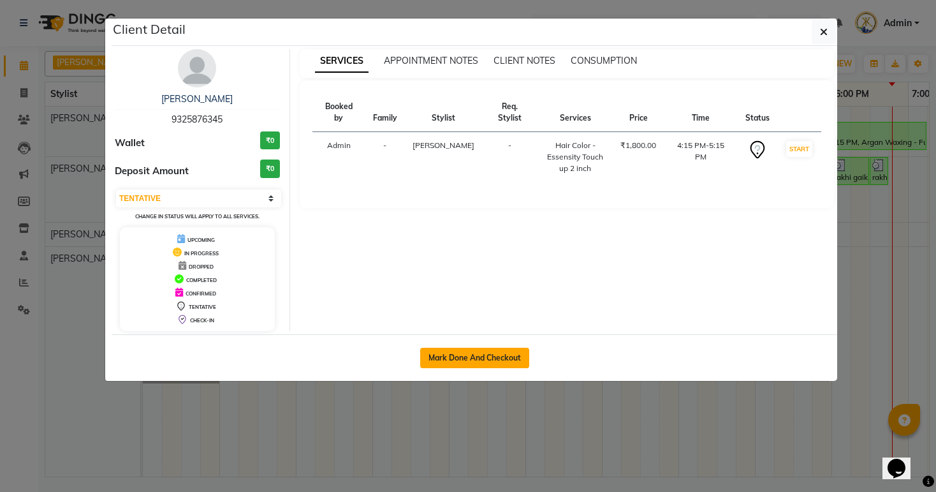
click at [509, 362] on button "Mark Done And Checkout" at bounding box center [474, 358] width 109 height 20
select select "4804"
select select "service"
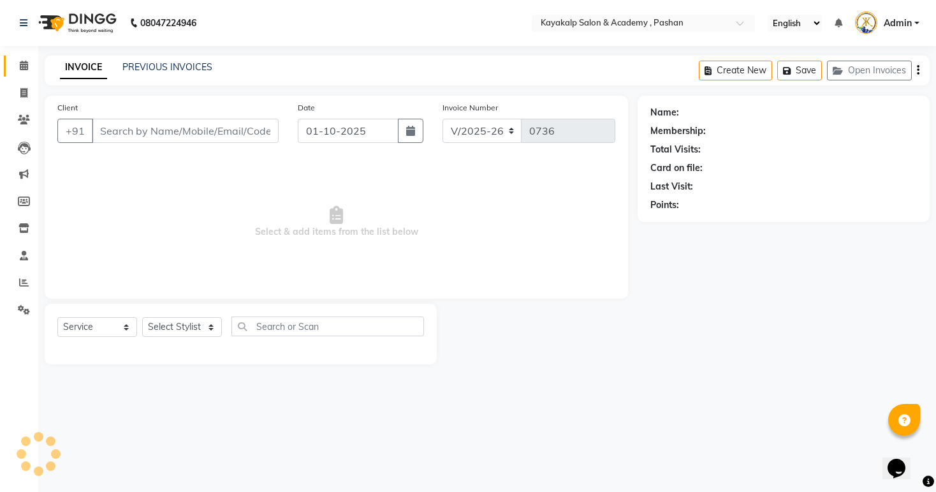
type input "9325876345"
select select "85097"
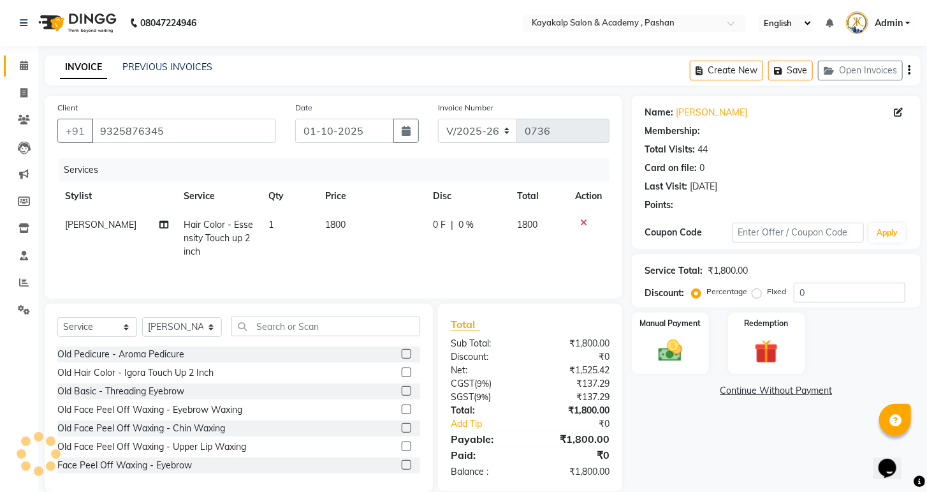
select select "1: Object"
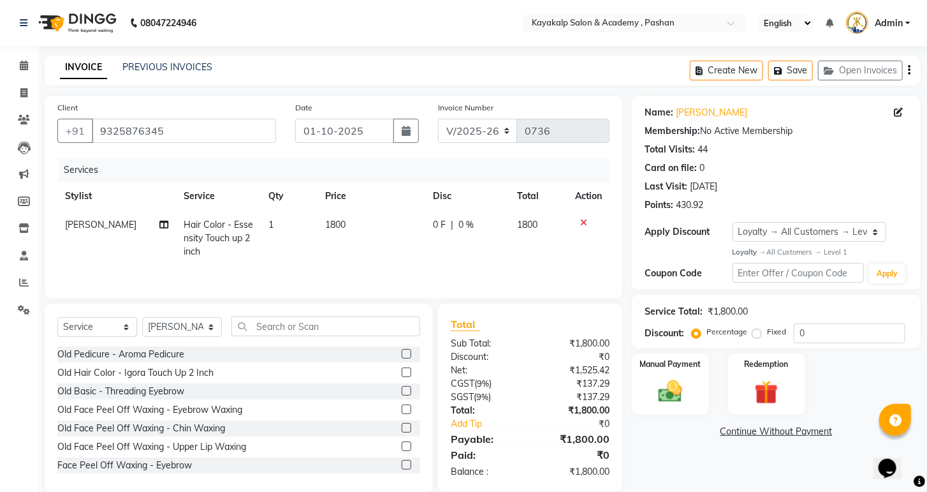
click at [584, 221] on icon at bounding box center [583, 222] width 7 height 9
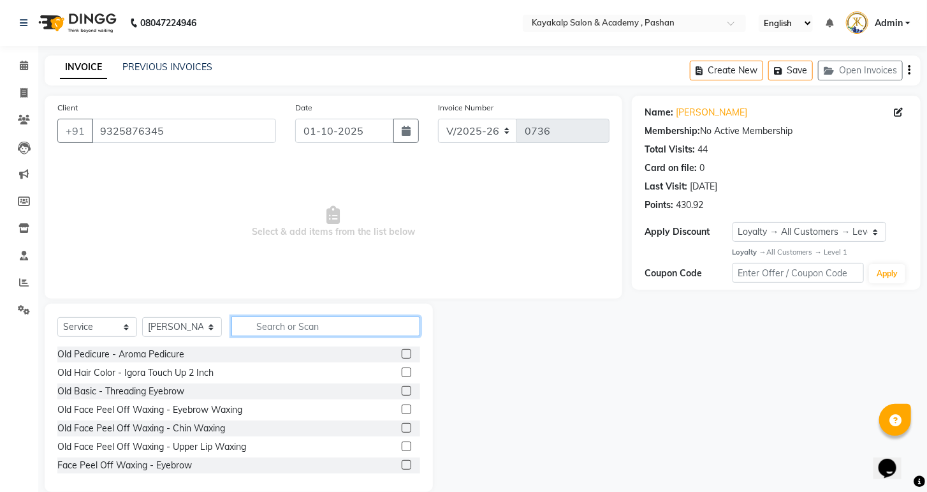
click at [286, 331] on input "text" at bounding box center [326, 326] width 189 height 20
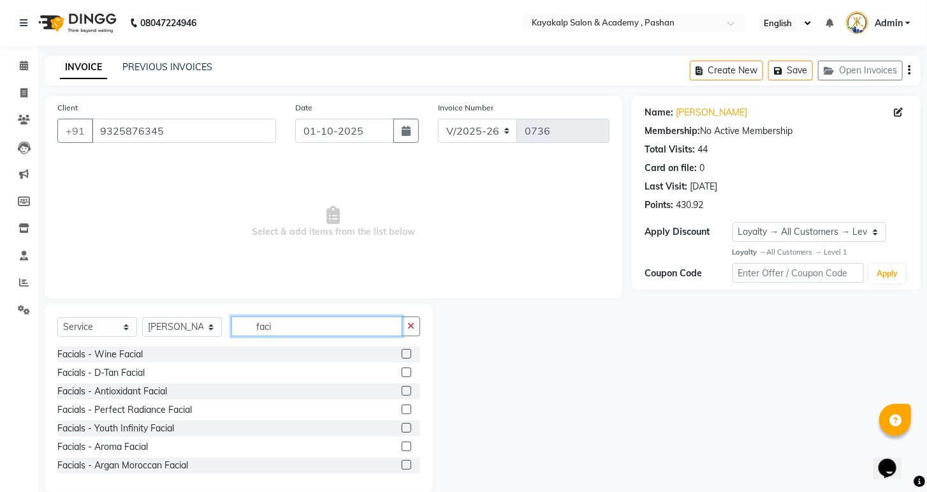
type input "faci"
click at [402, 408] on label at bounding box center [407, 409] width 10 height 10
click at [402, 408] on input "checkbox" at bounding box center [406, 410] width 8 height 8
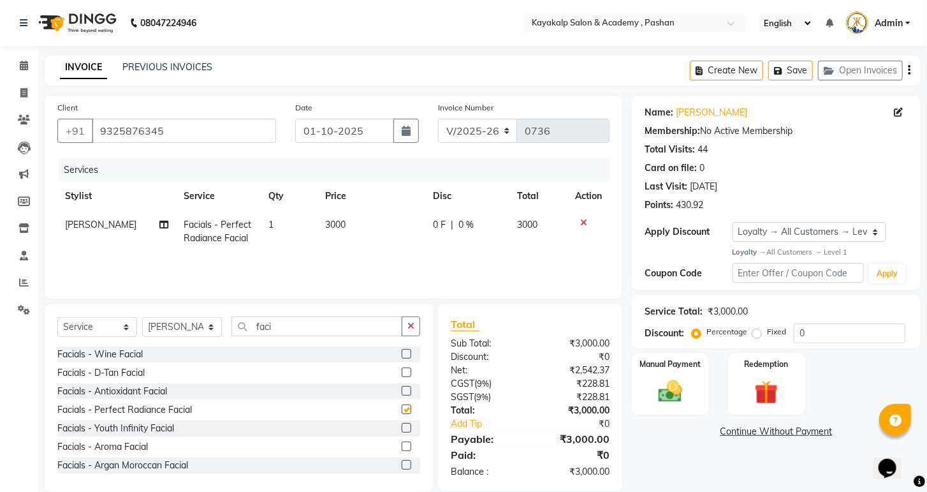
checkbox input "false"
click at [344, 324] on input "faci" at bounding box center [317, 326] width 171 height 20
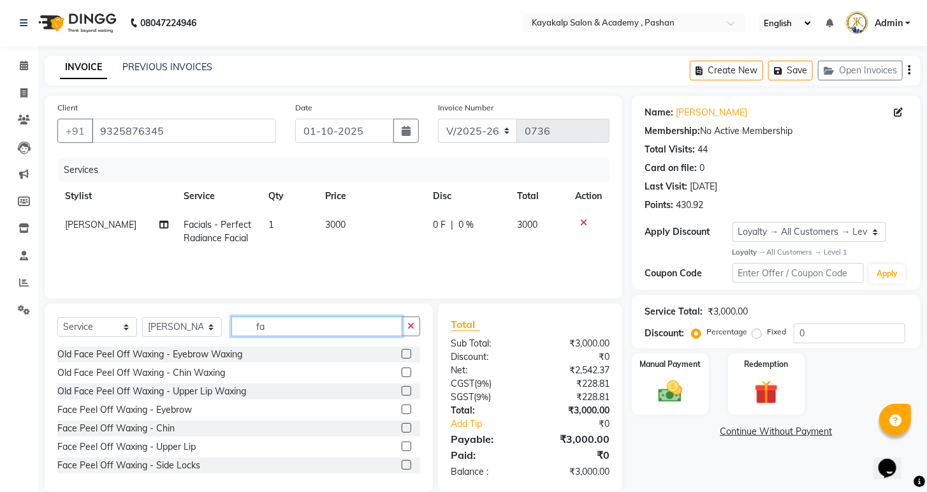
type input "f"
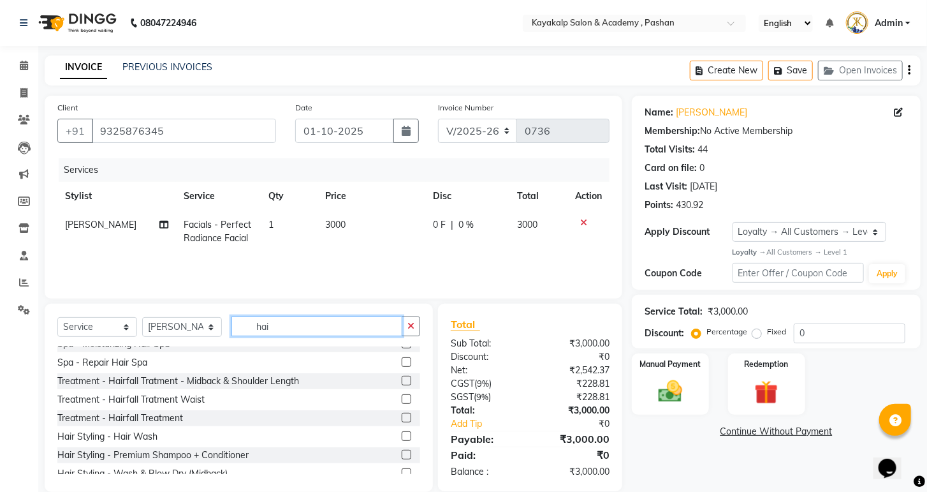
scroll to position [204, 0]
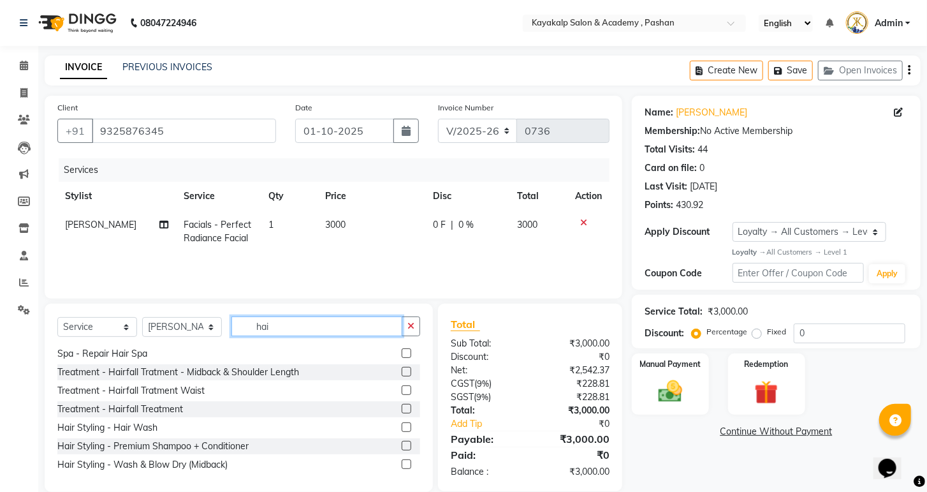
type input "hai"
click at [402, 423] on label at bounding box center [407, 427] width 10 height 10
click at [402, 423] on input "checkbox" at bounding box center [406, 427] width 8 height 8
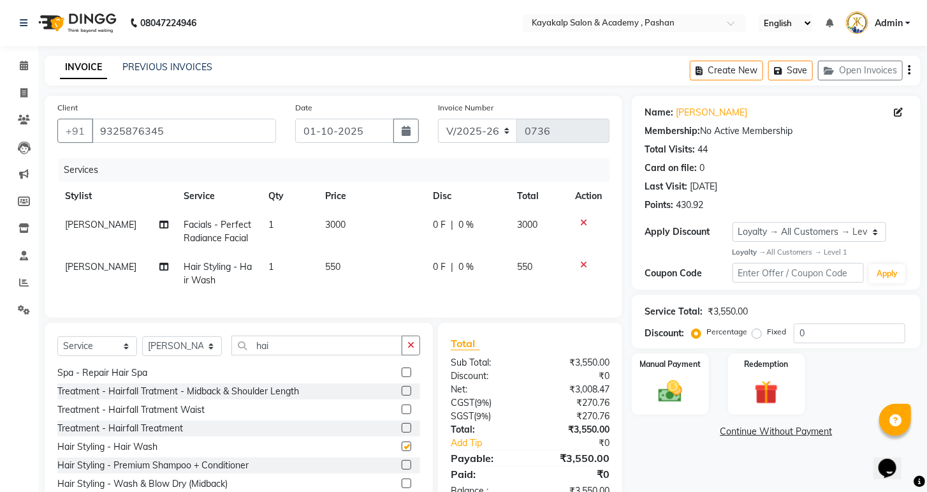
checkbox input "false"
click at [376, 352] on input "hai" at bounding box center [317, 345] width 171 height 20
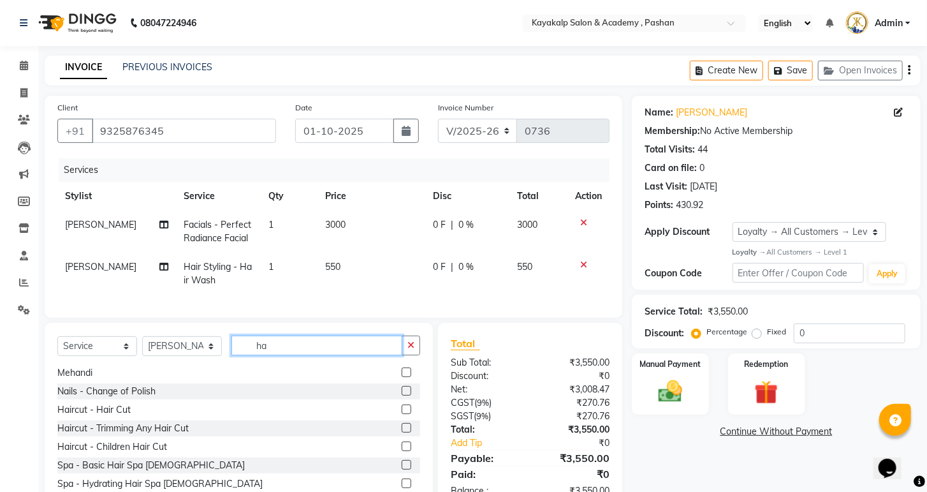
type input "h"
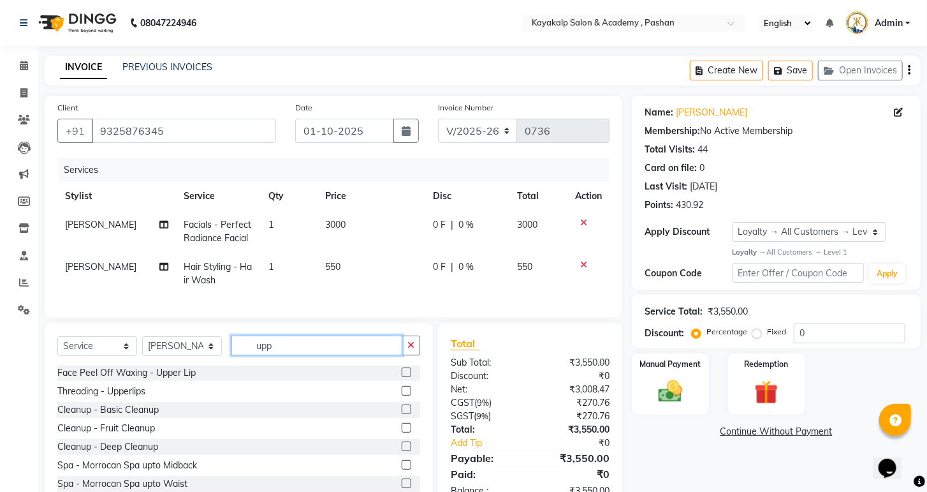
scroll to position [0, 0]
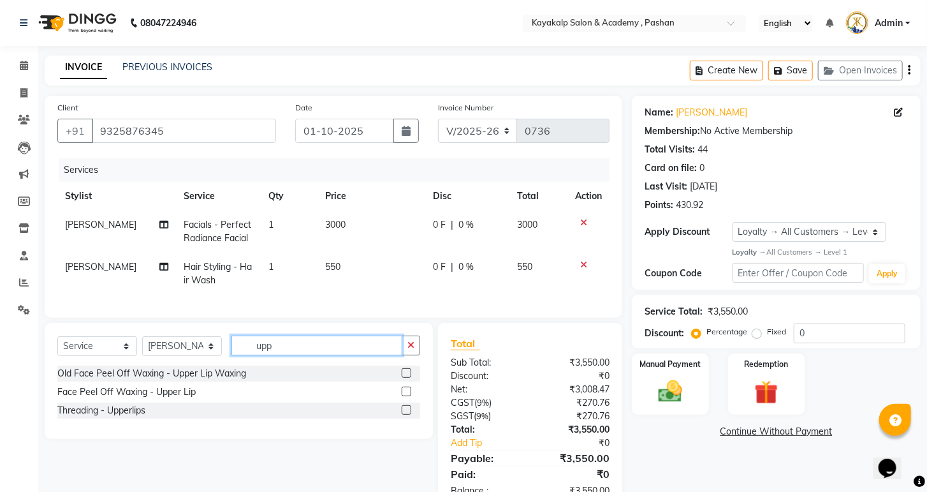
type input "upp"
click at [406, 415] on label at bounding box center [407, 410] width 10 height 10
click at [406, 415] on input "checkbox" at bounding box center [406, 410] width 8 height 8
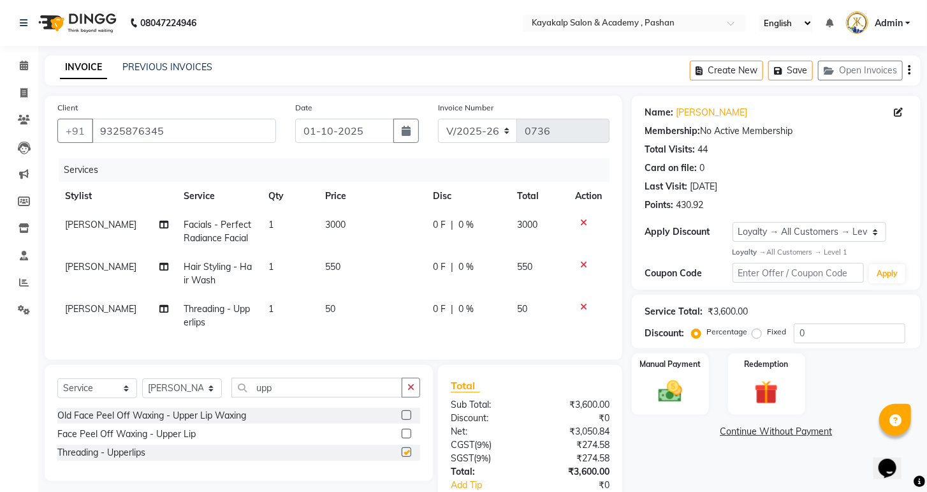
checkbox input "false"
click at [120, 230] on span "[PERSON_NAME]" at bounding box center [100, 224] width 71 height 11
select select "85097"
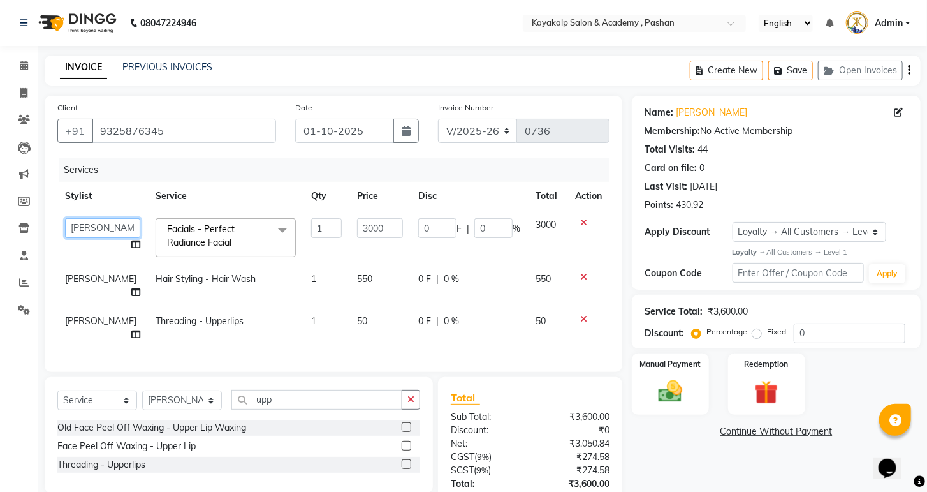
click at [112, 226] on select "Ashwini hidlekar [PERSON_NAME] [PERSON_NAME] [PERSON_NAME] [PERSON_NAME] Suraj" at bounding box center [102, 228] width 75 height 20
select select "92577"
click at [131, 291] on icon at bounding box center [135, 292] width 9 height 9
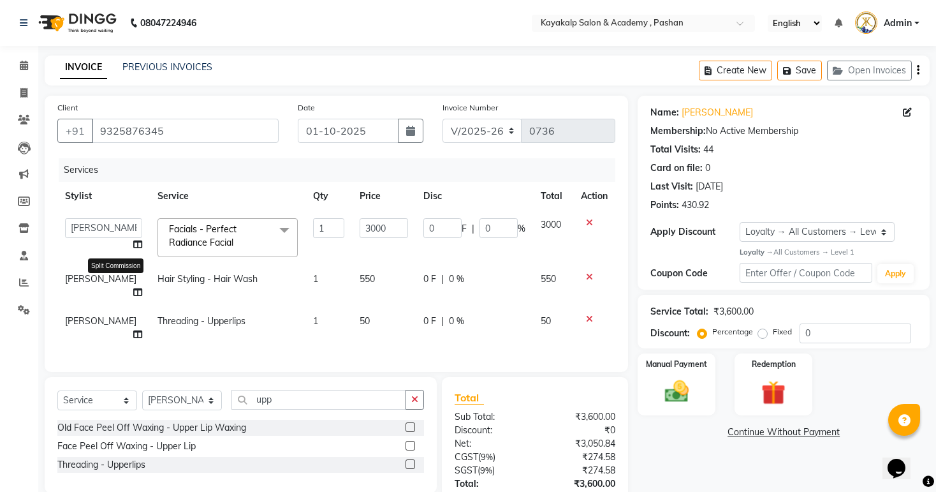
select select "85097"
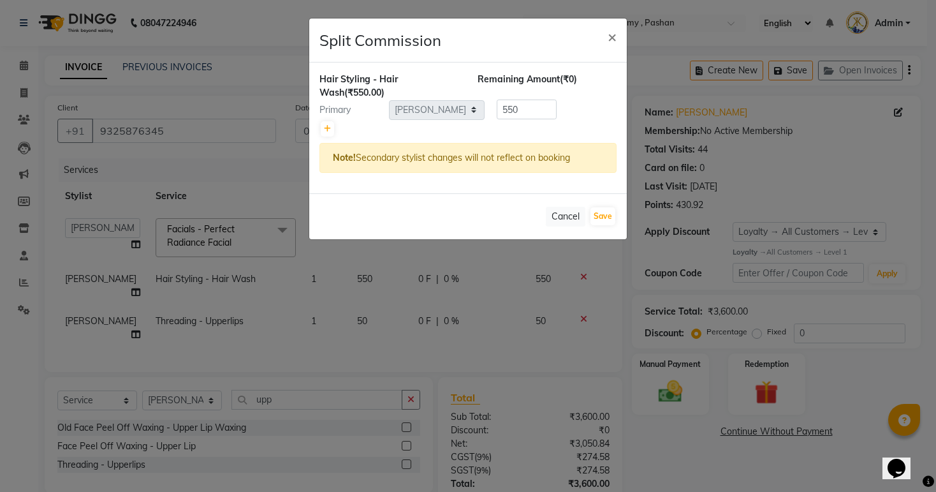
click at [108, 277] on ngb-modal-window "Split Commission × Hair Styling - Hair Wash (₹550.00) Remaining Amount (₹0) Pri…" at bounding box center [468, 246] width 936 height 492
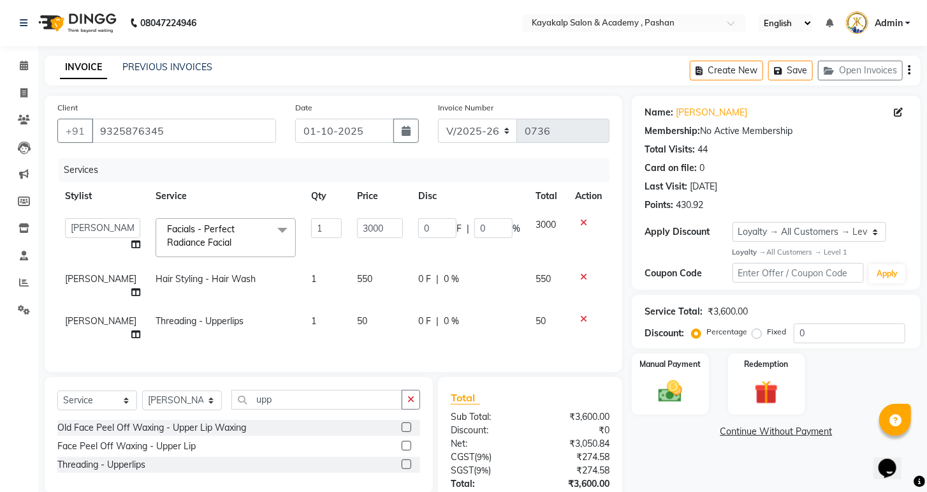
click at [89, 285] on td "[PERSON_NAME]" at bounding box center [102, 286] width 91 height 42
select select "85097"
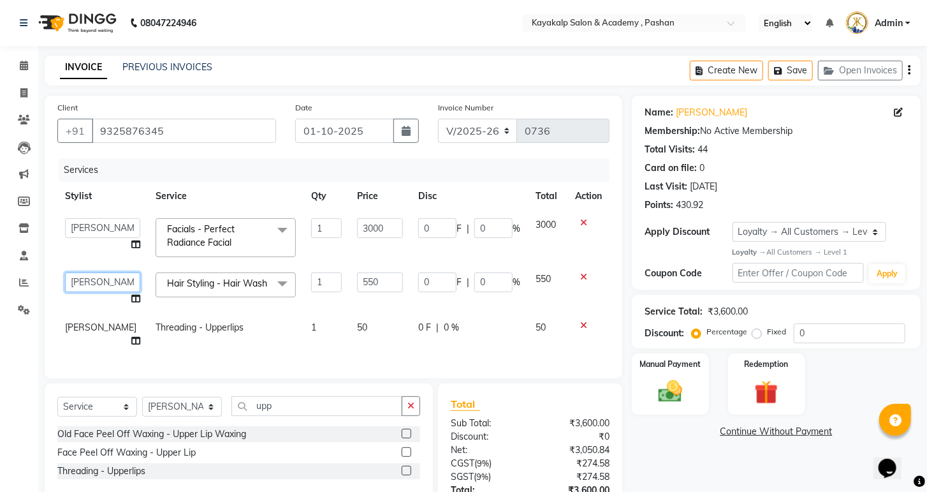
click at [103, 280] on select "Ashwini hidlekar [PERSON_NAME] [PERSON_NAME] [PERSON_NAME] [PERSON_NAME] Suraj" at bounding box center [102, 282] width 75 height 20
select select "92577"
click at [100, 333] on span "[PERSON_NAME]" at bounding box center [100, 326] width 71 height 11
select select "85097"
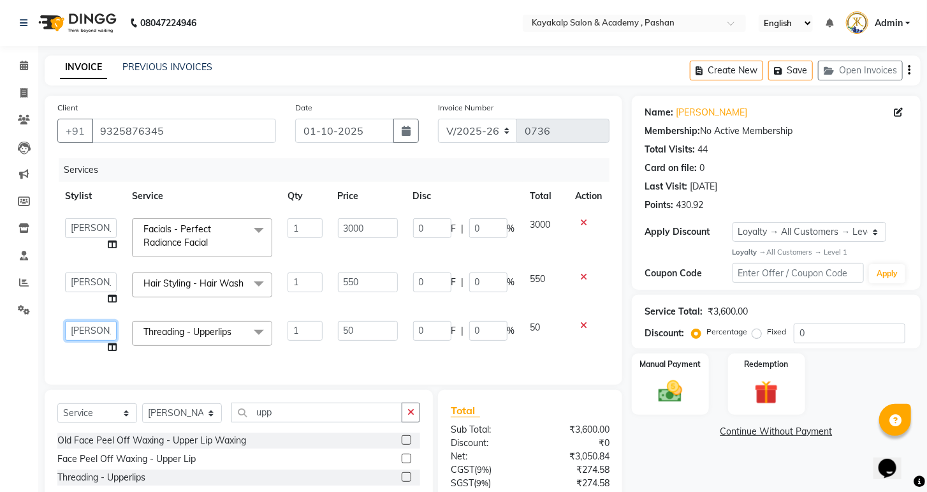
click at [100, 332] on select "Ashwini hidlekar [PERSON_NAME] [PERSON_NAME] [PERSON_NAME] [PERSON_NAME] Suraj" at bounding box center [91, 331] width 52 height 20
select select "29289"
click at [91, 332] on select "Ashwini hidlekar [PERSON_NAME] [PERSON_NAME] [PERSON_NAME] [PERSON_NAME] Suraj" at bounding box center [91, 331] width 52 height 20
select select "85097"
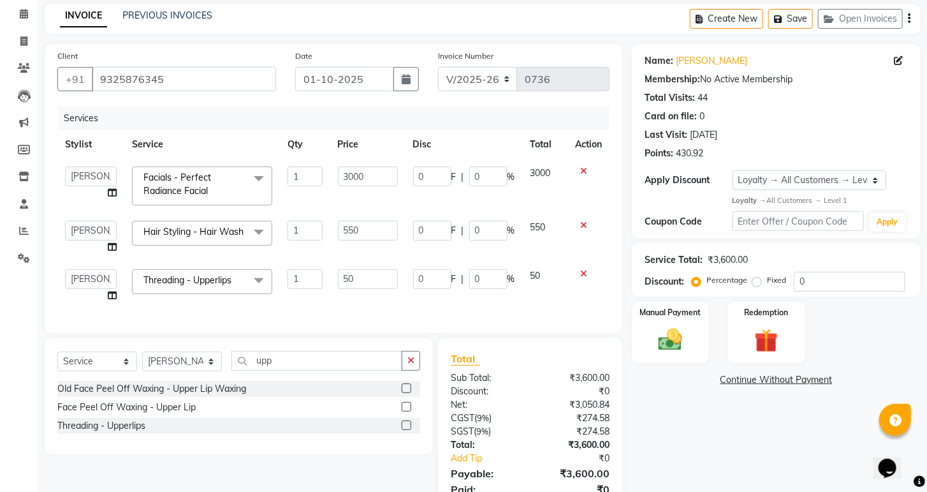
scroll to position [118, 0]
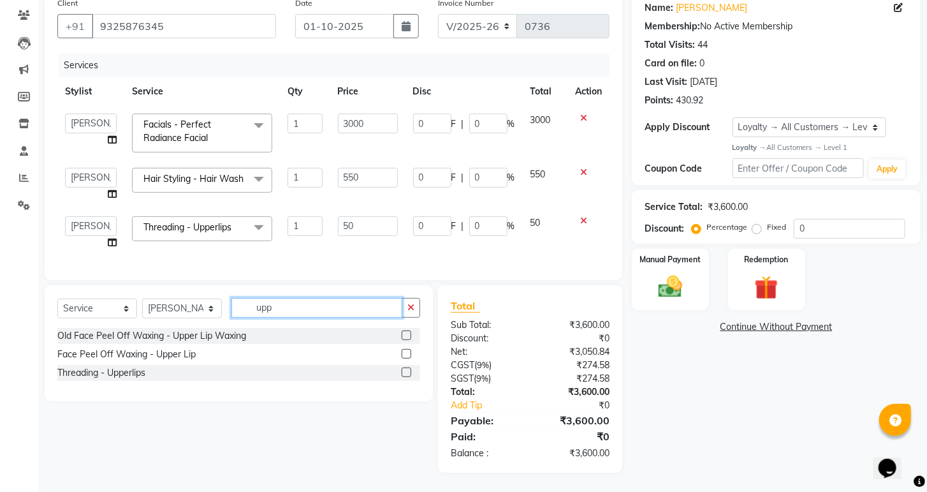
click at [279, 313] on input "upp" at bounding box center [317, 308] width 171 height 20
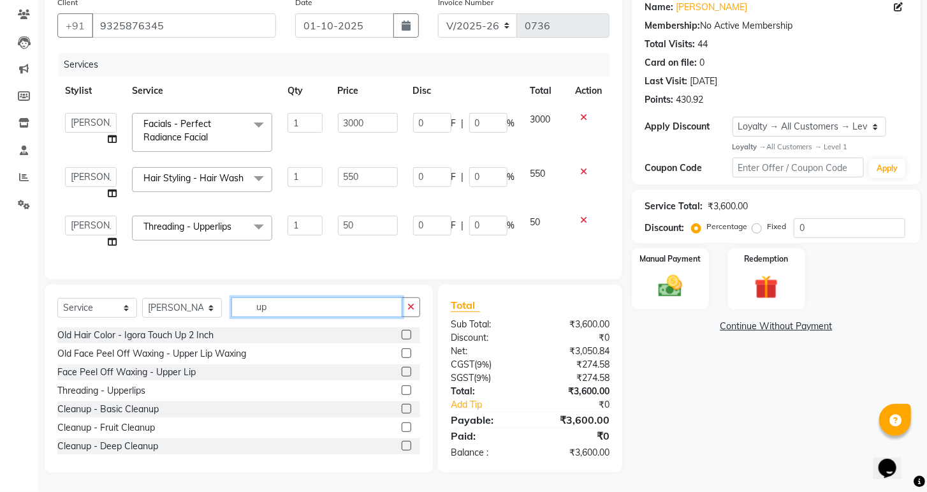
type input "u"
type input "d t"
click at [402, 375] on label at bounding box center [407, 372] width 10 height 10
click at [402, 375] on input "checkbox" at bounding box center [406, 372] width 8 height 8
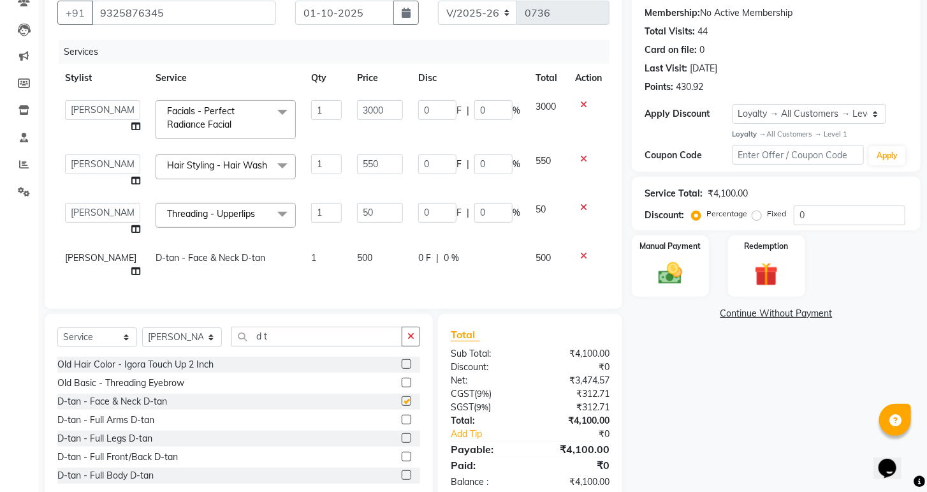
checkbox input "false"
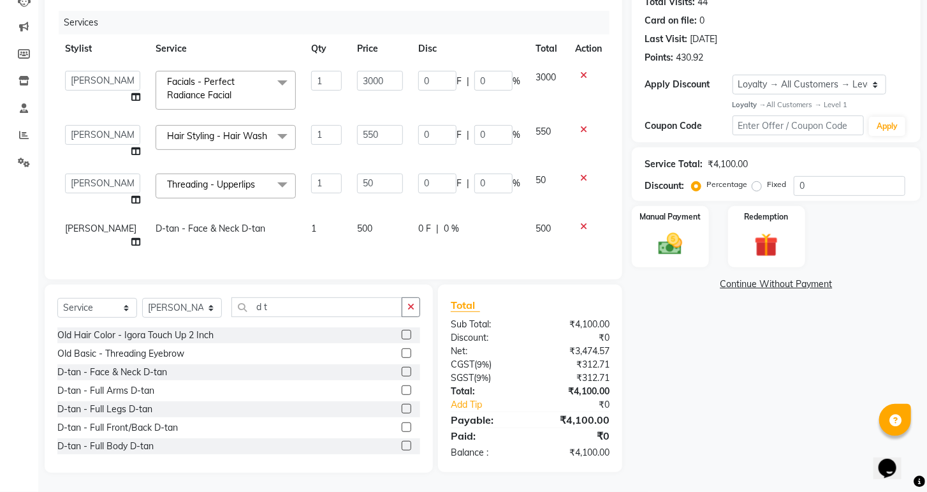
scroll to position [161, 0]
click at [797, 176] on input "0" at bounding box center [850, 186] width 112 height 20
type input "10"
type input "300"
type input "10"
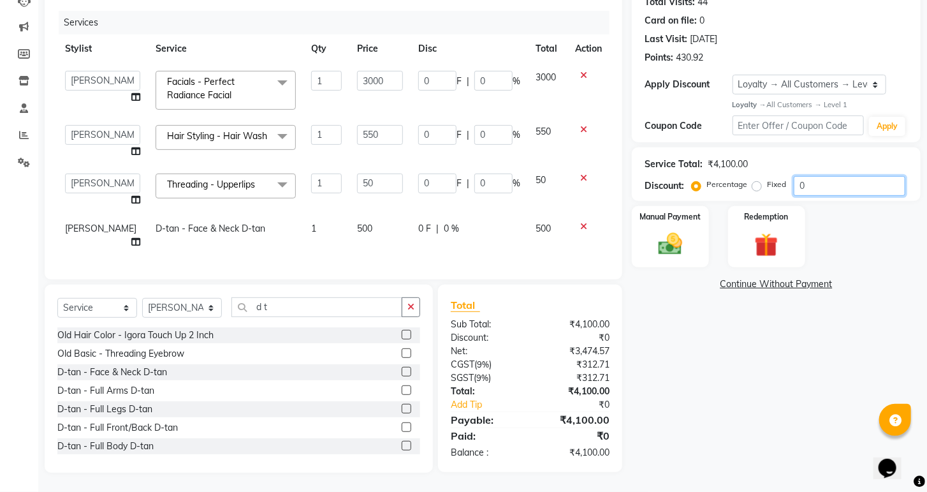
type input "55"
type input "10"
type input "5"
type input "10"
type input "100"
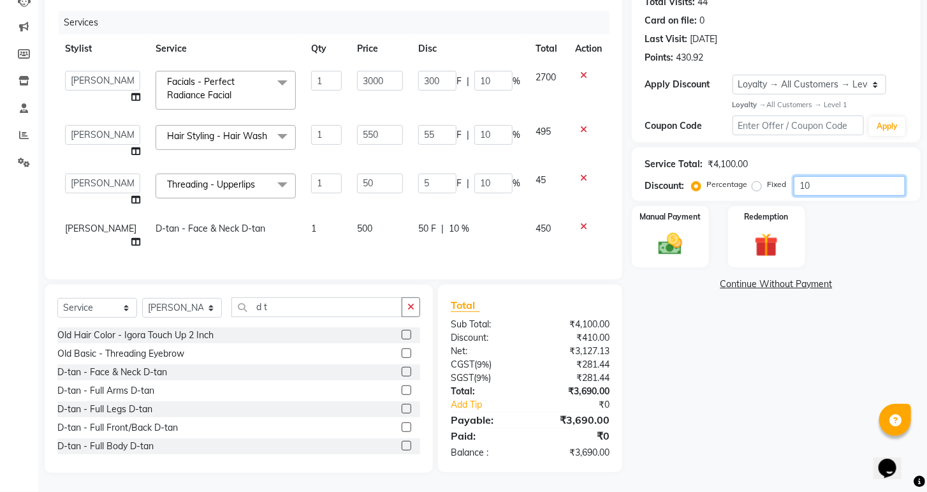
type input "3000"
type input "100"
type input "550"
type input "100"
type input "50"
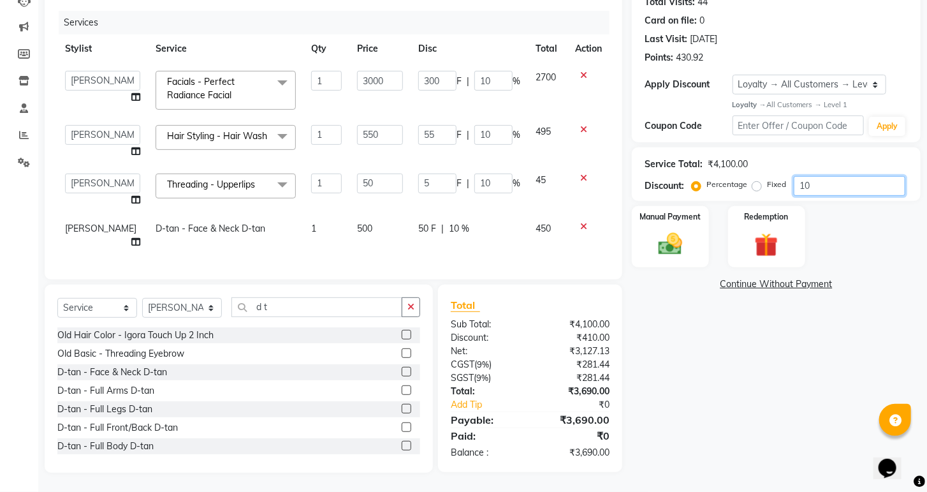
type input "100"
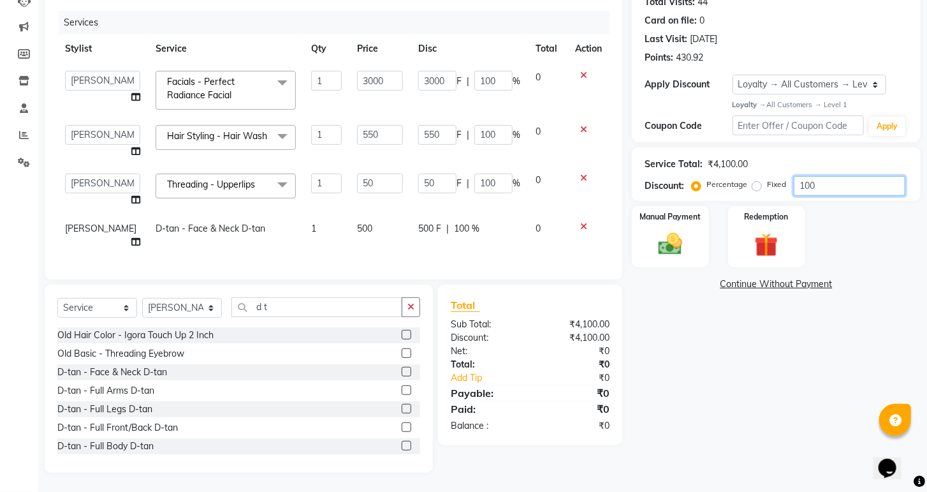
type input "10"
type input "300"
type input "10"
type input "55"
type input "10"
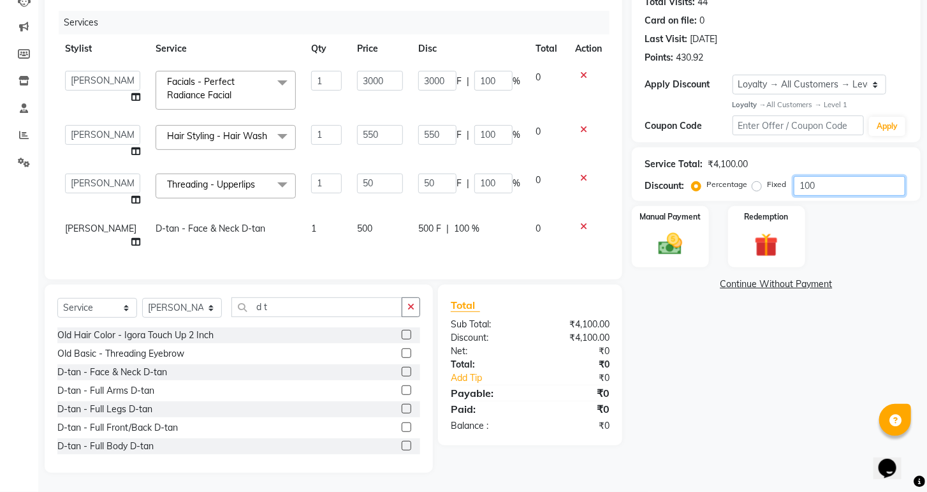
type input "5"
type input "10"
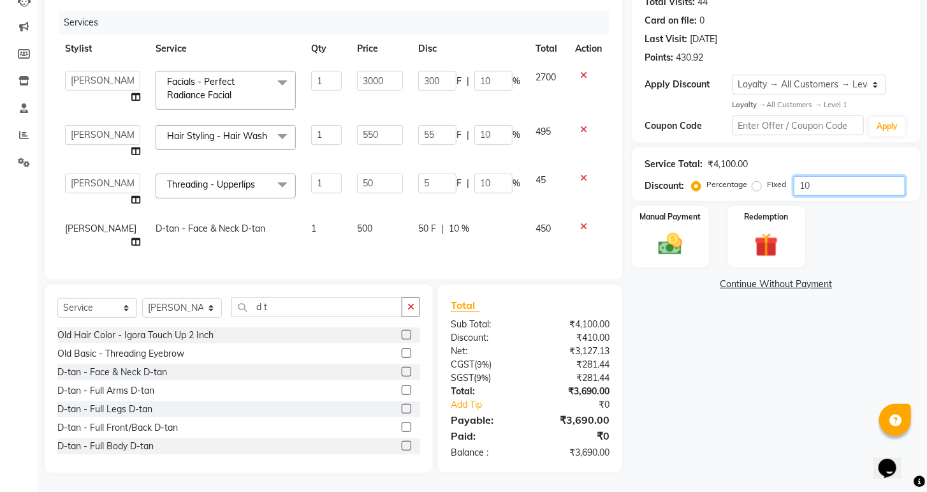
type input "1"
type input "30"
type input "1"
type input "5.5"
type input "1"
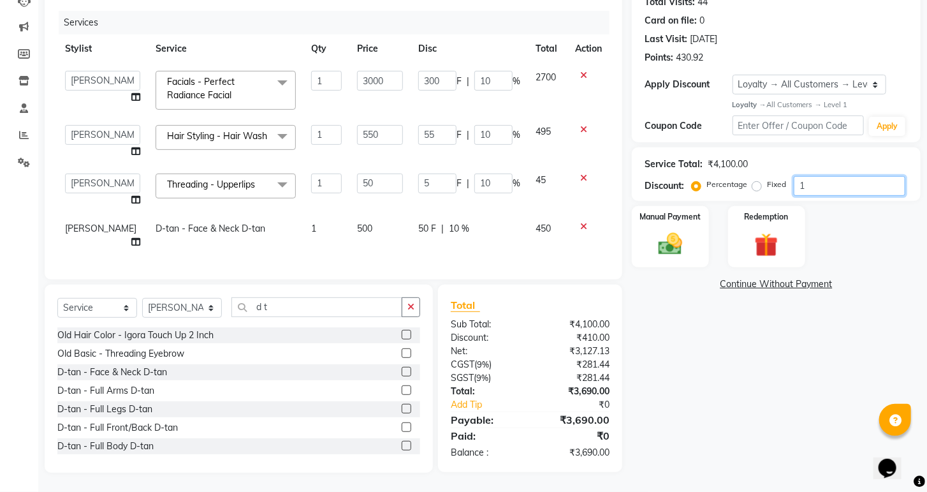
type input "0.5"
type input "1"
type input "0"
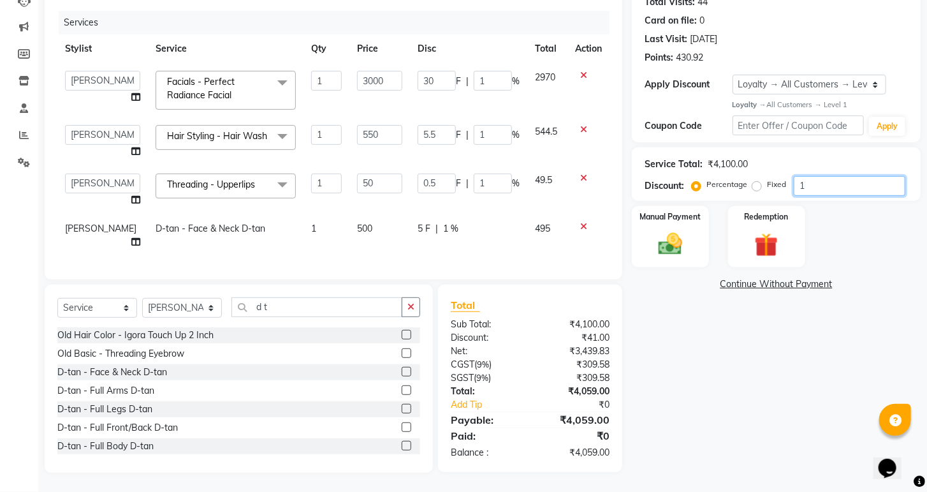
type input "0"
type input "1"
type input "30"
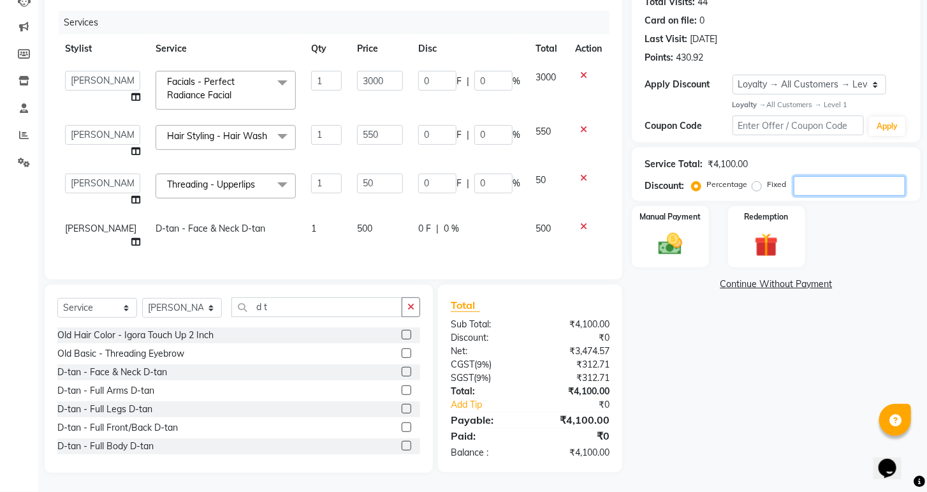
type input "1"
type input "5.5"
type input "1"
type input "0.5"
type input "1"
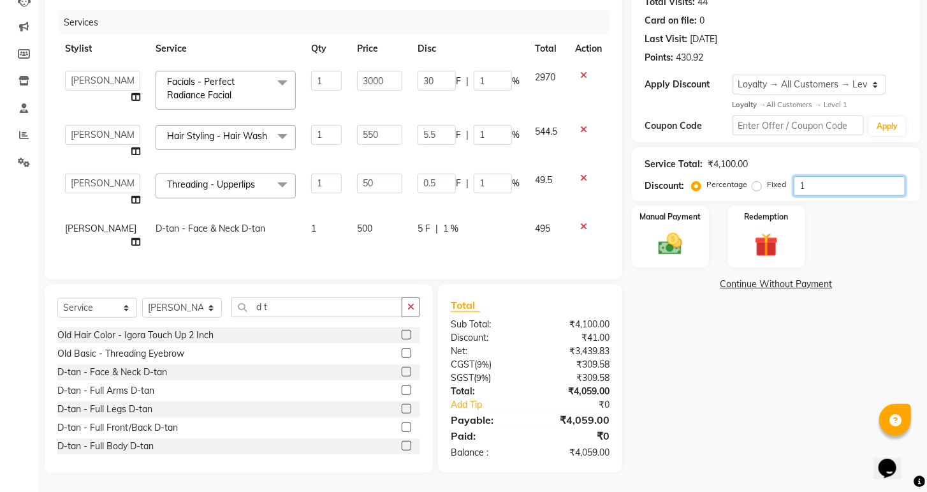
type input "15"
type input "450"
type input "15"
type input "82.5"
type input "15"
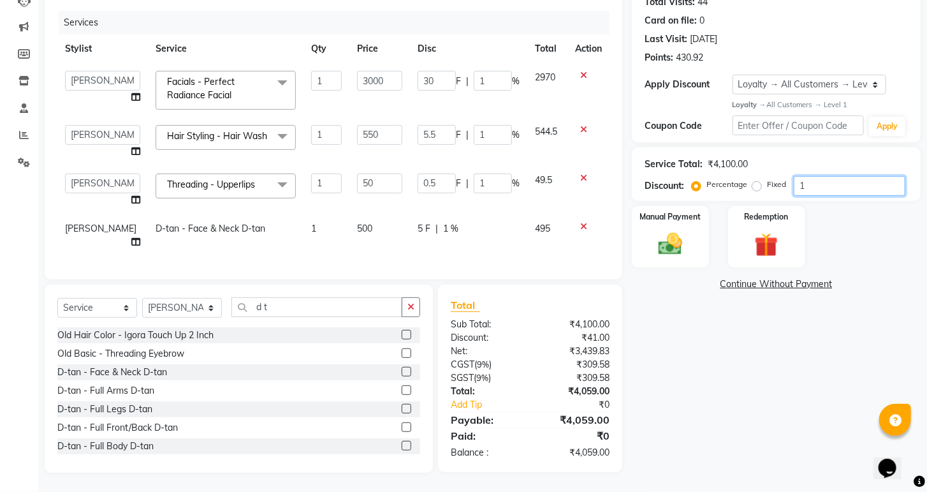
type input "7.5"
type input "15"
click at [71, 226] on td "[PERSON_NAME]" at bounding box center [102, 235] width 91 height 42
select select "85097"
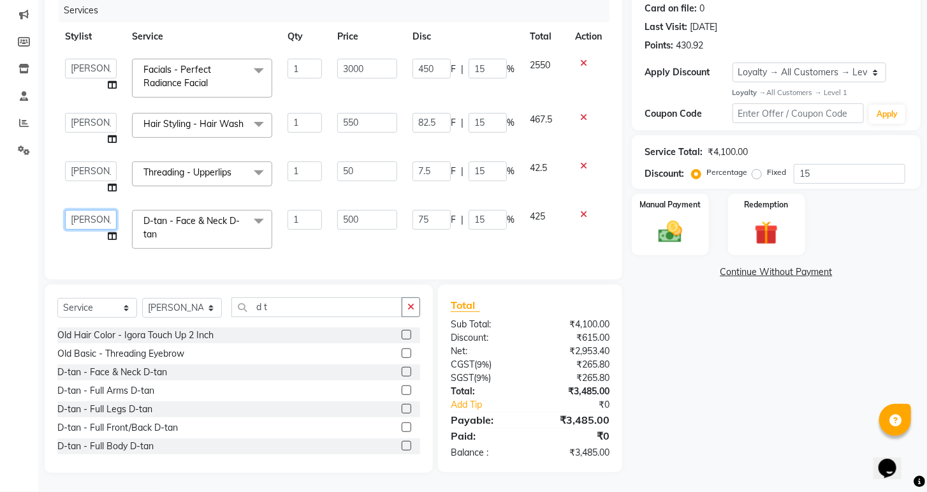
click at [70, 221] on select "Ashwini hidlekar [PERSON_NAME] [PERSON_NAME] [PERSON_NAME] [PERSON_NAME] Suraj" at bounding box center [91, 220] width 52 height 20
select select "29289"
click at [90, 227] on select "Ashwini hidlekar [PERSON_NAME] [PERSON_NAME] [PERSON_NAME] [PERSON_NAME] Suraj" at bounding box center [91, 220] width 52 height 20
select select "92577"
click at [811, 167] on input "15" at bounding box center [850, 174] width 112 height 20
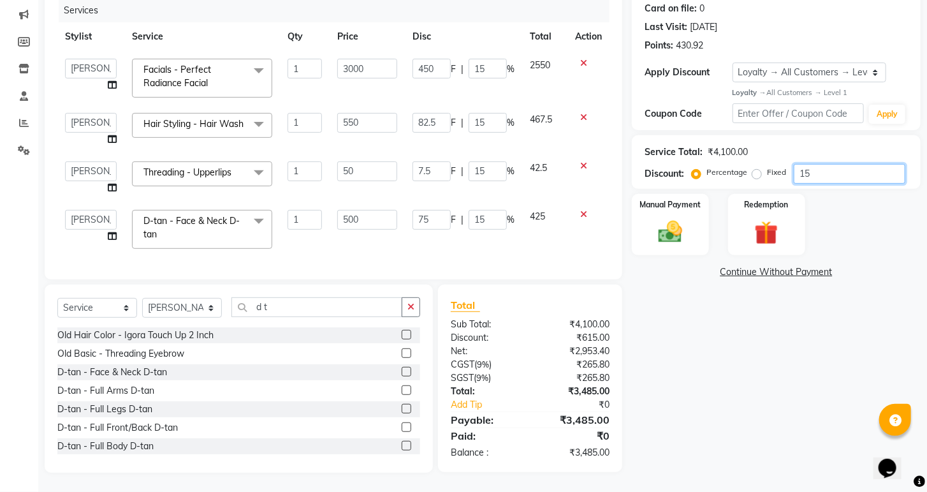
type input "1"
type input "30"
type input "1"
type input "5.5"
type input "1"
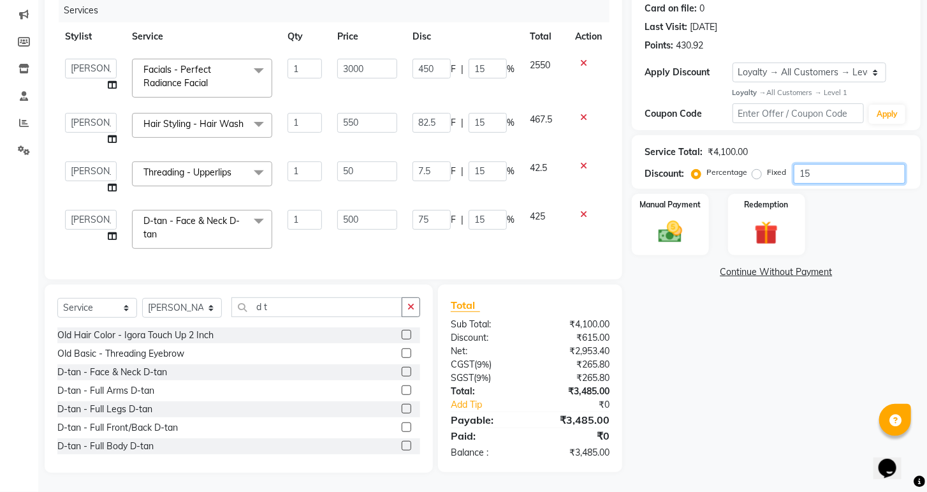
type input "0.5"
type input "1"
type input "5"
type input "1"
type input "10"
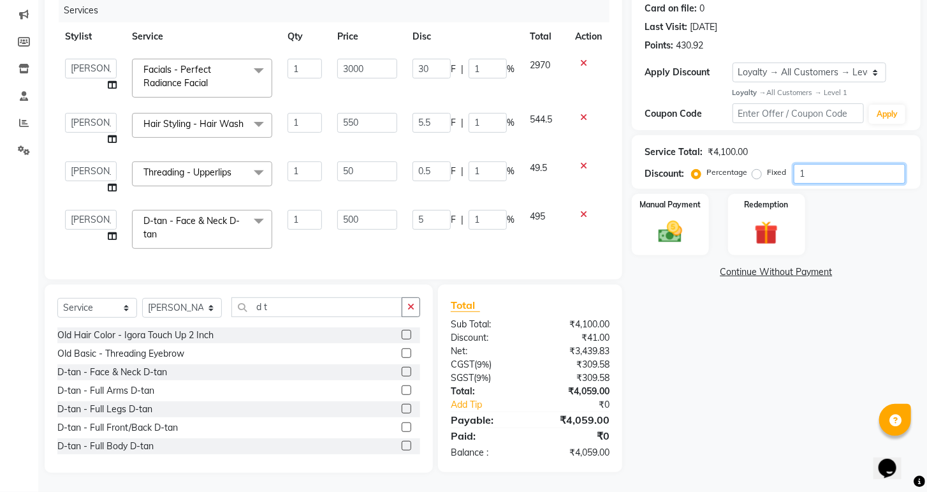
type input "300"
type input "10"
type input "55"
type input "10"
type input "5"
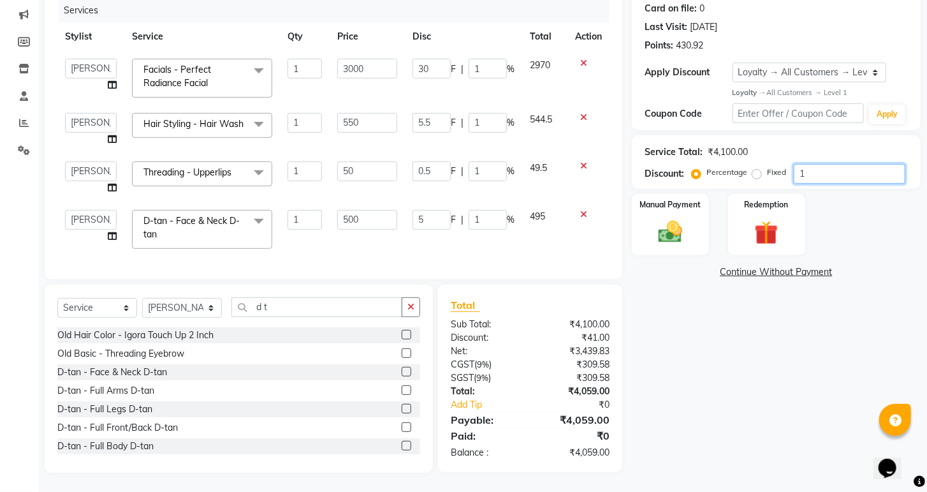
type input "10"
type input "50"
type input "10"
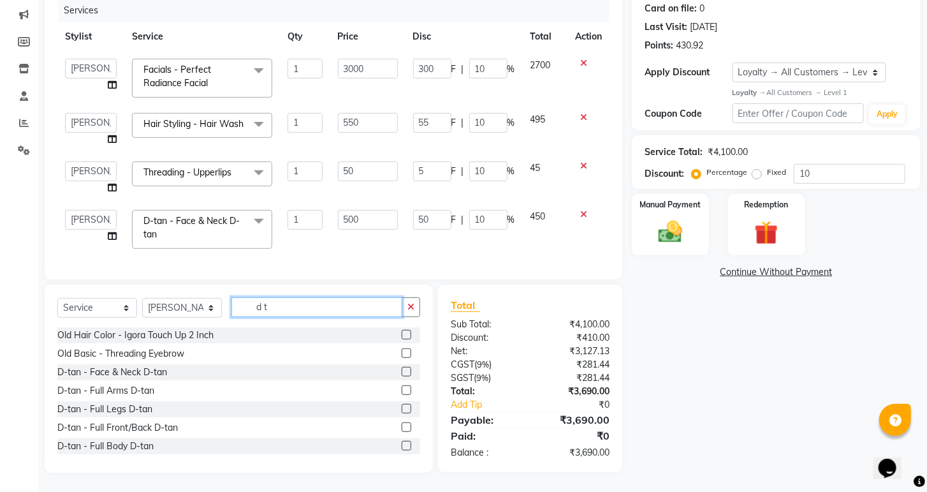
click at [289, 317] on input "d t" at bounding box center [317, 307] width 171 height 20
type input "d"
type input "eye"
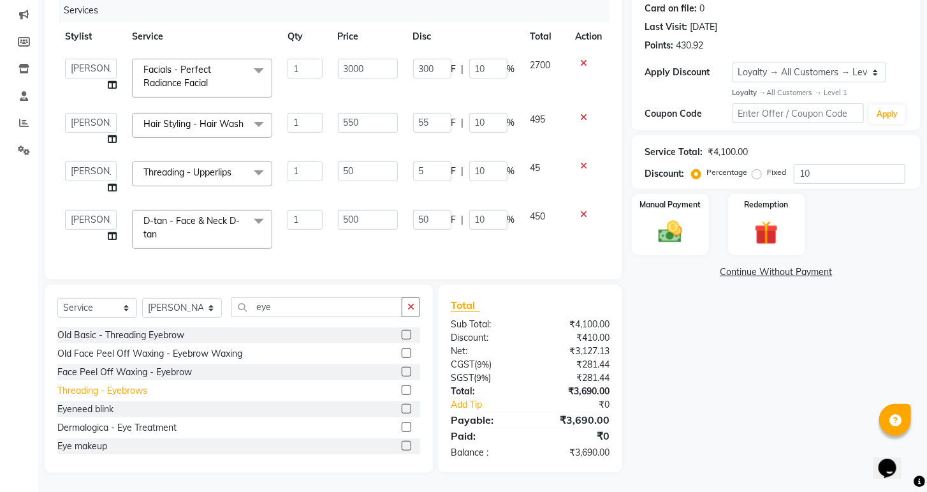
click at [128, 397] on div "Threading - Eyebrows" at bounding box center [102, 390] width 90 height 13
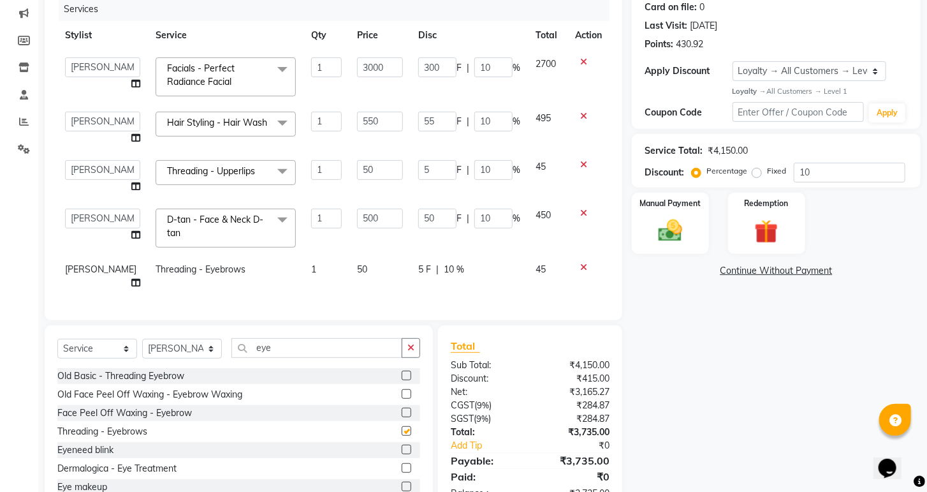
checkbox input "false"
click at [276, 358] on input "eye" at bounding box center [317, 348] width 171 height 20
click at [292, 358] on input "eye" at bounding box center [317, 348] width 171 height 20
type input "e"
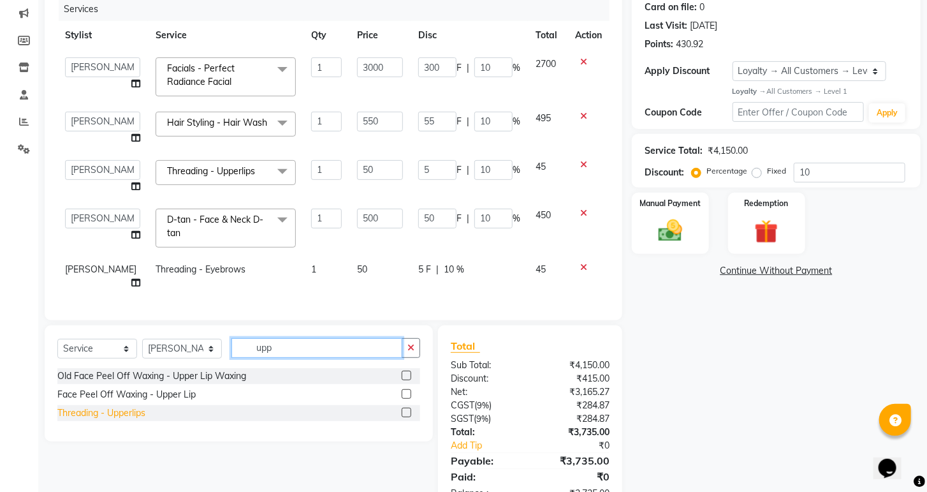
type input "upp"
click at [126, 418] on div "Threading - Upperlips" at bounding box center [101, 412] width 88 height 13
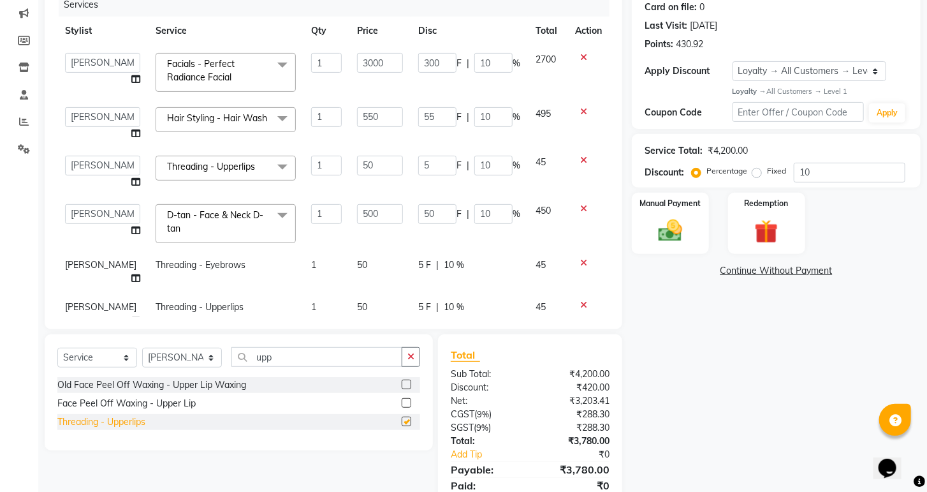
checkbox input "false"
click at [292, 358] on input "upp" at bounding box center [317, 357] width 171 height 20
type input "u"
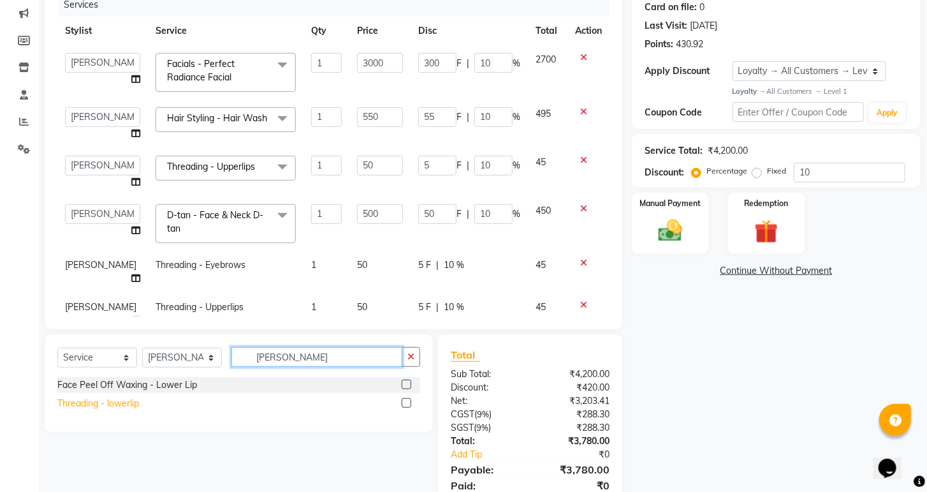
type input "[PERSON_NAME]"
click at [112, 405] on div "Threading - lowerlip" at bounding box center [98, 403] width 82 height 13
checkbox input "false"
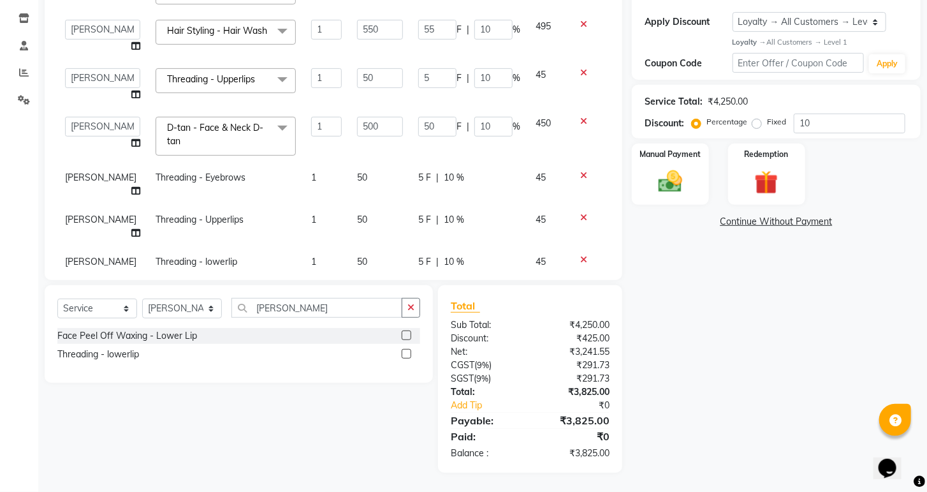
scroll to position [89, 0]
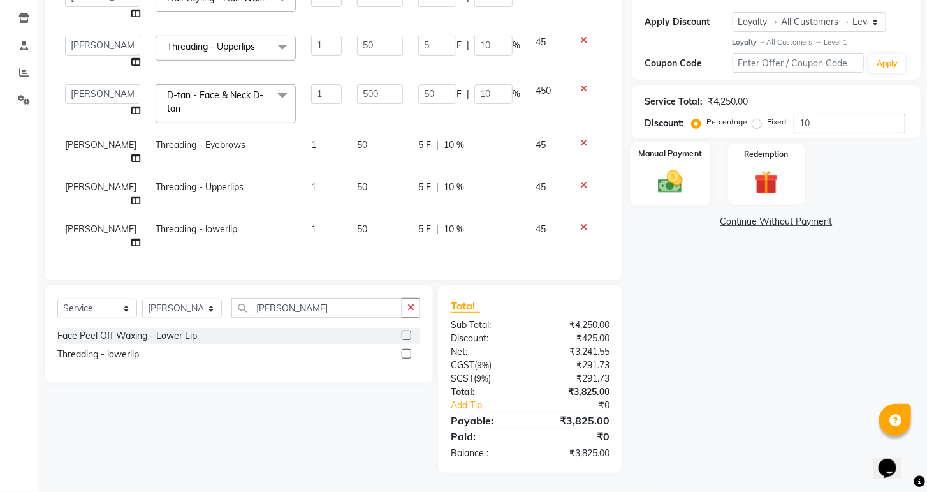
click at [634, 191] on div "Manual Payment" at bounding box center [671, 174] width 80 height 64
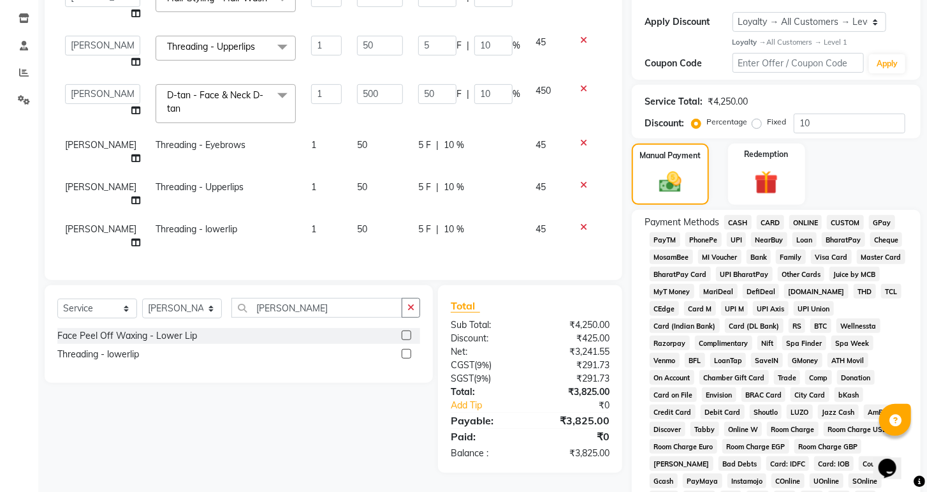
click at [803, 230] on span "ONLINE" at bounding box center [806, 222] width 33 height 15
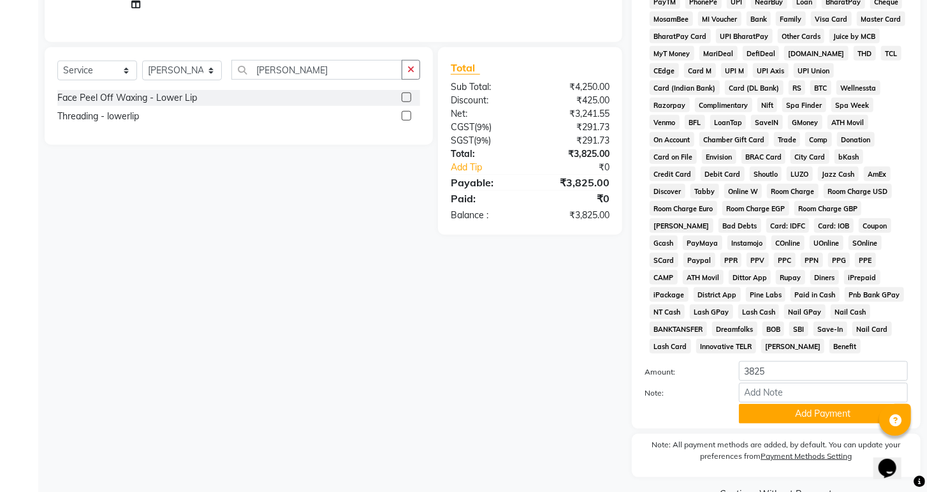
scroll to position [505, 0]
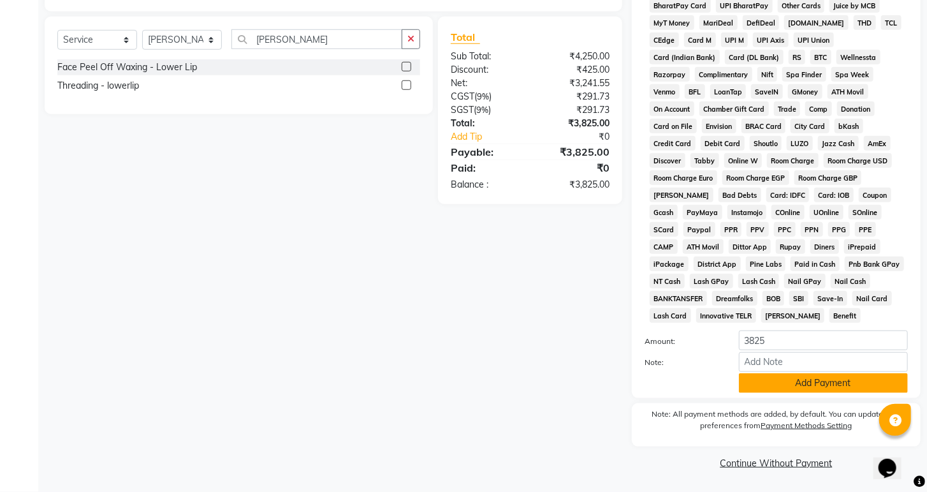
click at [823, 387] on button "Add Payment" at bounding box center [823, 383] width 169 height 20
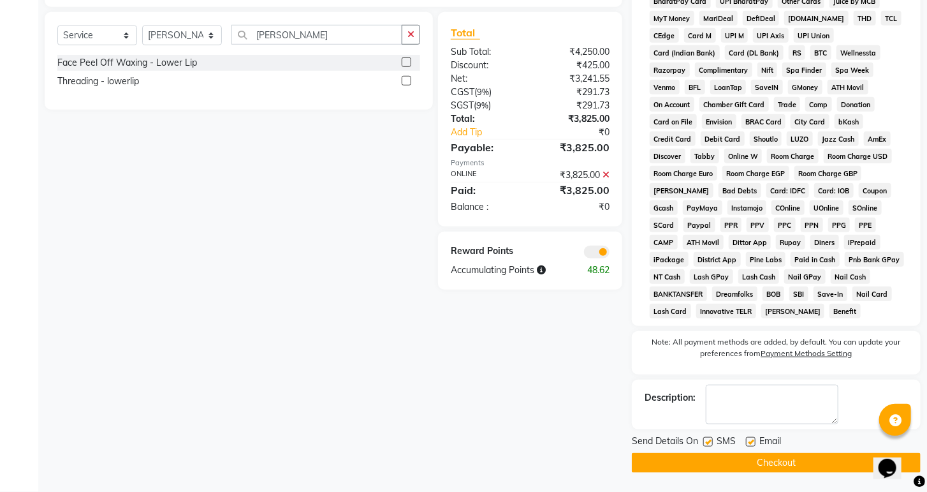
click at [777, 466] on button "Checkout" at bounding box center [776, 463] width 289 height 20
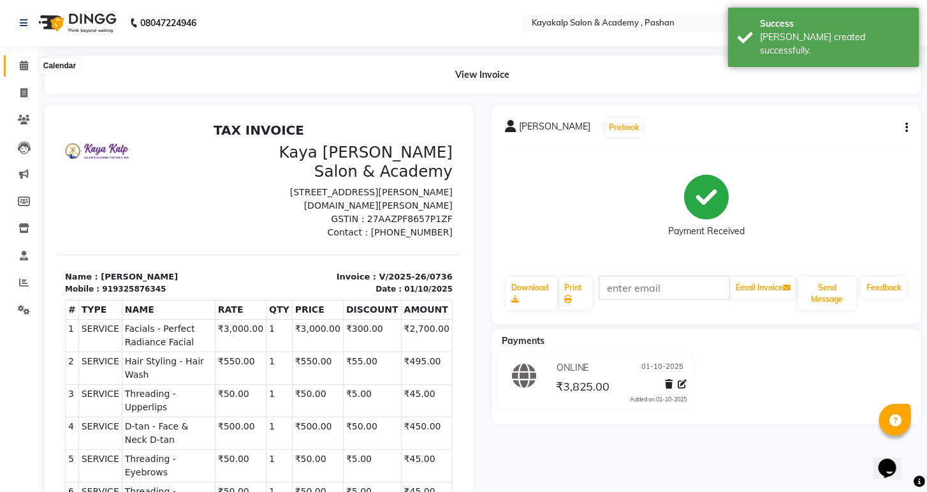
click at [26, 65] on icon at bounding box center [24, 66] width 8 height 10
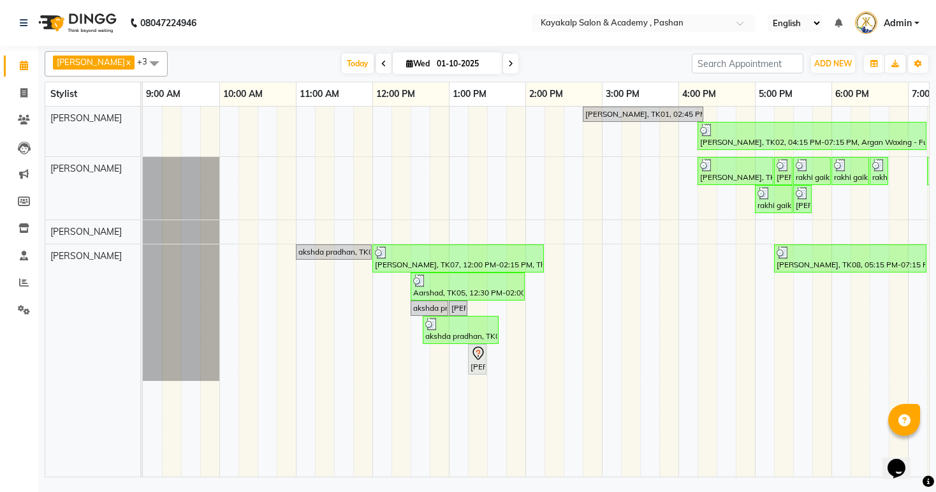
click at [508, 64] on icon at bounding box center [510, 64] width 5 height 8
type input "02-10-2025"
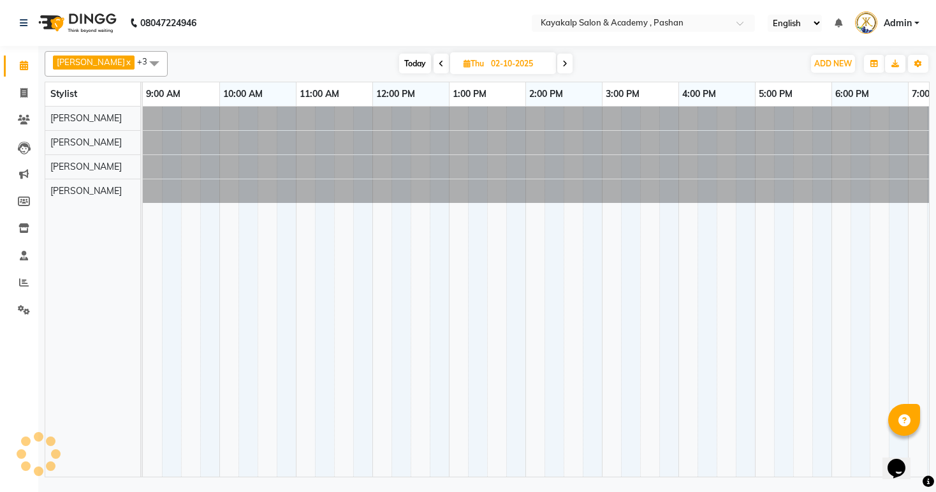
scroll to position [0, 131]
